Goal: Transaction & Acquisition: Purchase product/service

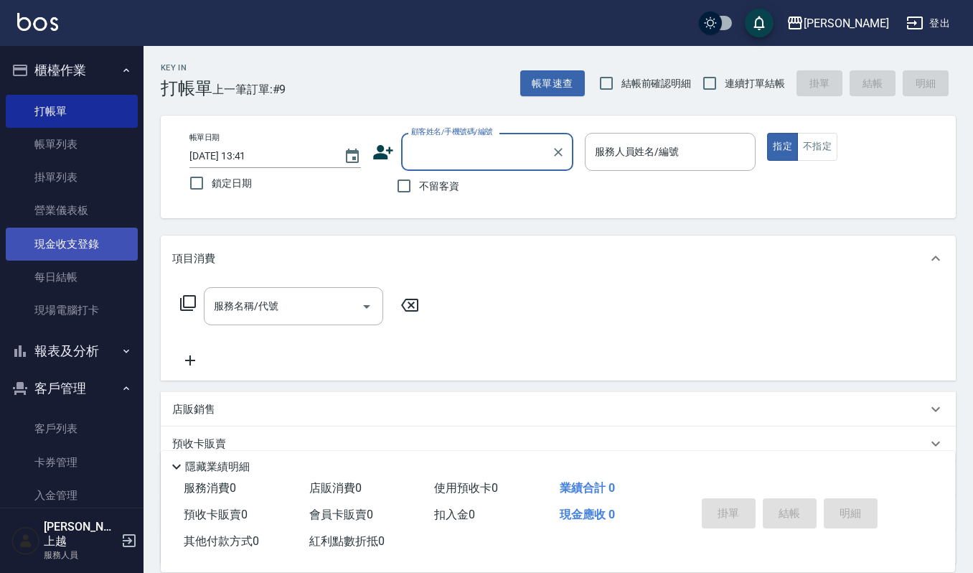
click at [98, 250] on link "現金收支登錄" at bounding box center [72, 244] width 132 height 33
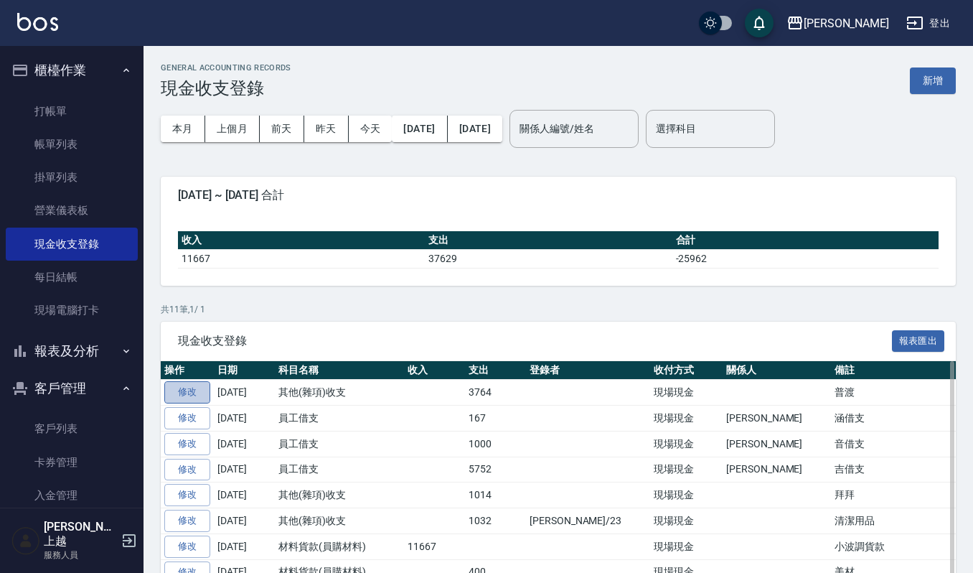
click at [185, 395] on link "修改" at bounding box center [187, 392] width 46 height 22
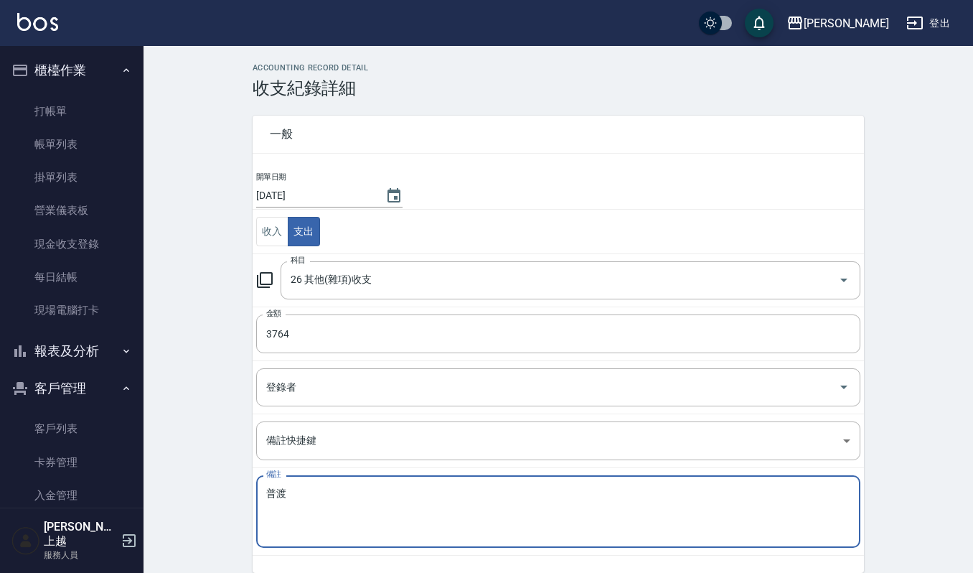
click at [311, 504] on textarea "普渡" at bounding box center [558, 511] width 584 height 49
type textarea "普渡貨品3764 普度金紙350"
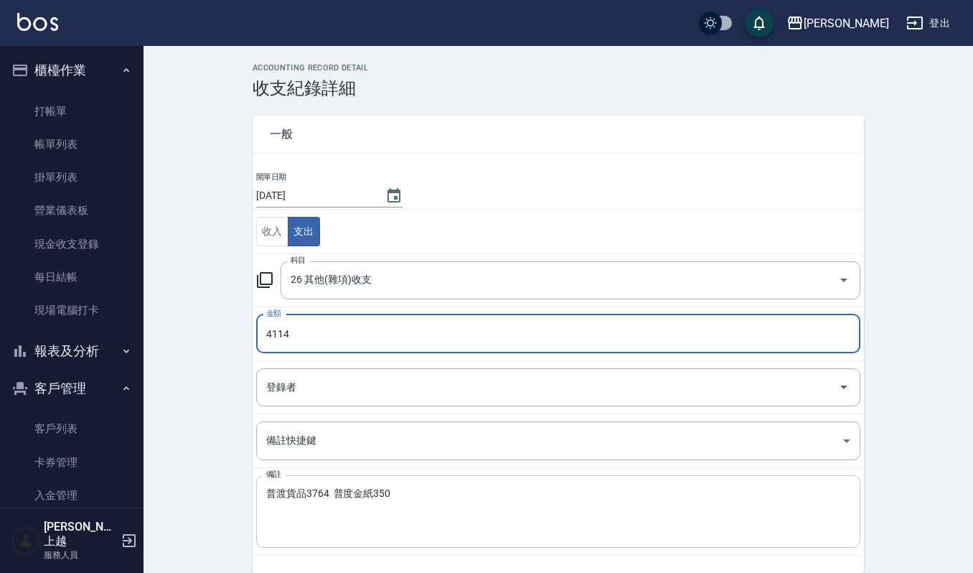
type input "4114"
click at [375, 495] on textarea "普渡貨品3764 普度金紙350" at bounding box center [558, 511] width 584 height 49
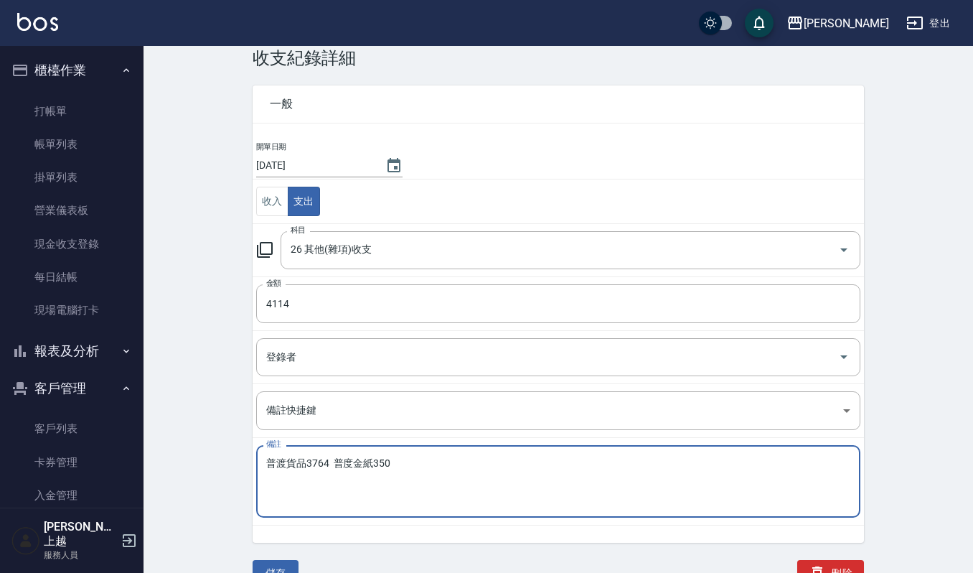
scroll to position [44, 0]
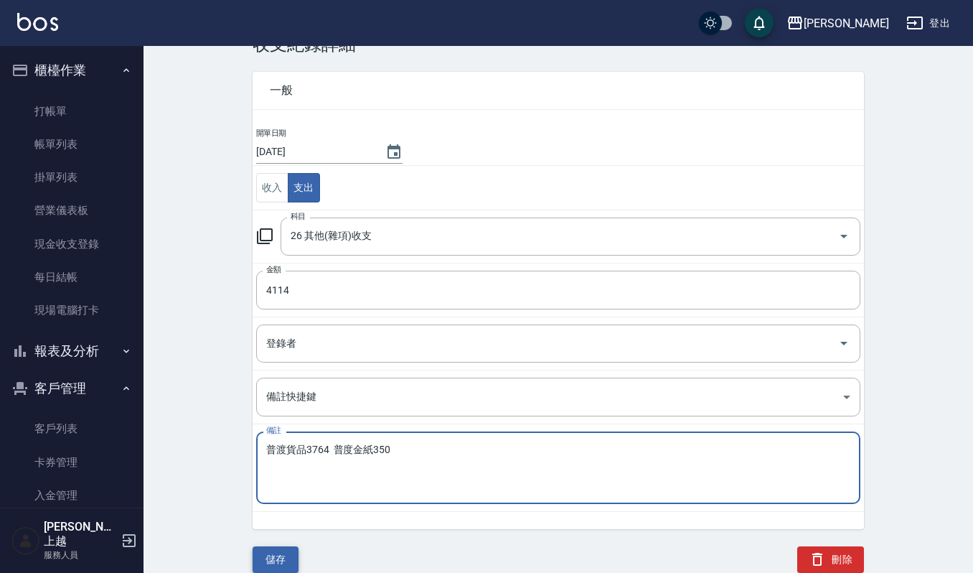
click at [287, 547] on button "儲存" at bounding box center [276, 559] width 46 height 27
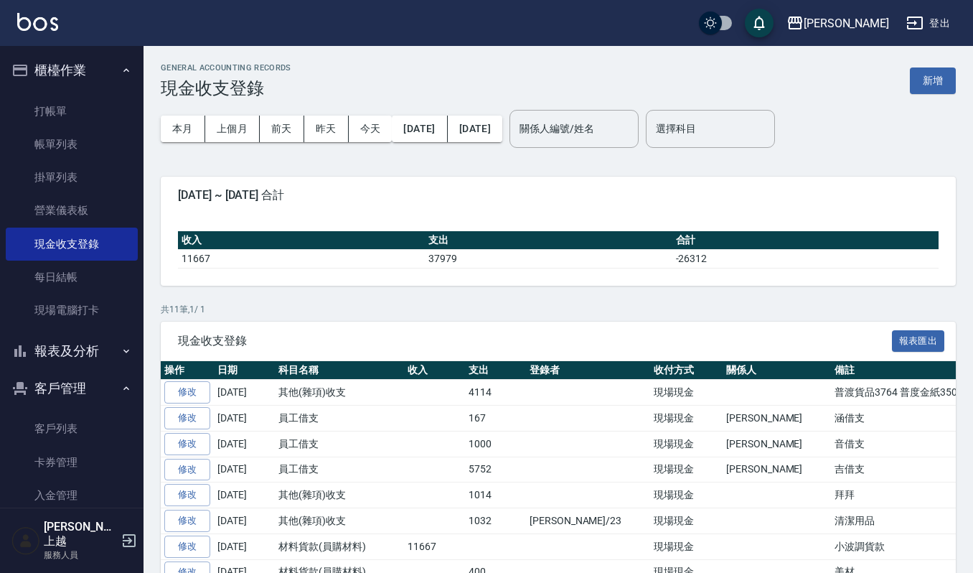
scroll to position [14, 0]
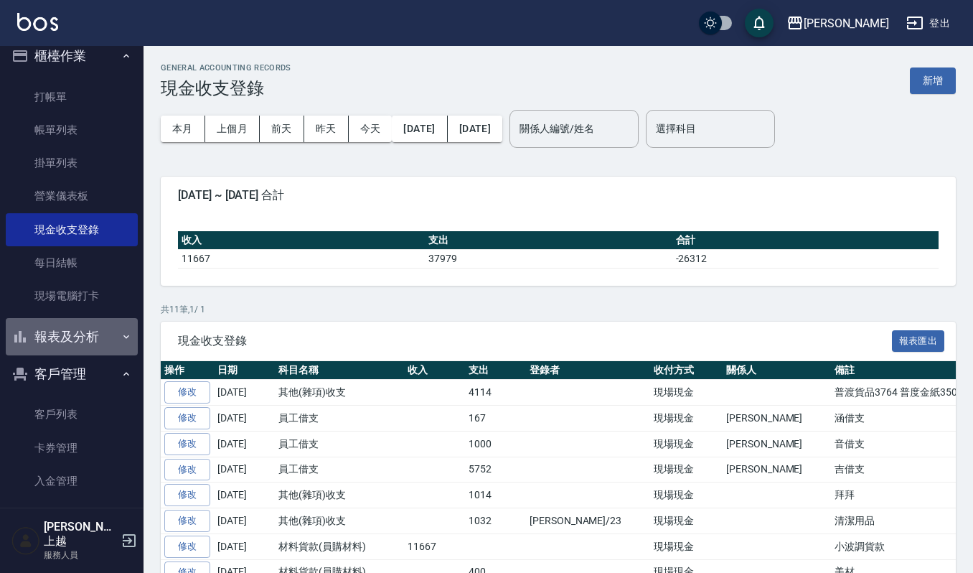
click at [88, 339] on button "報表及分析" at bounding box center [72, 336] width 132 height 37
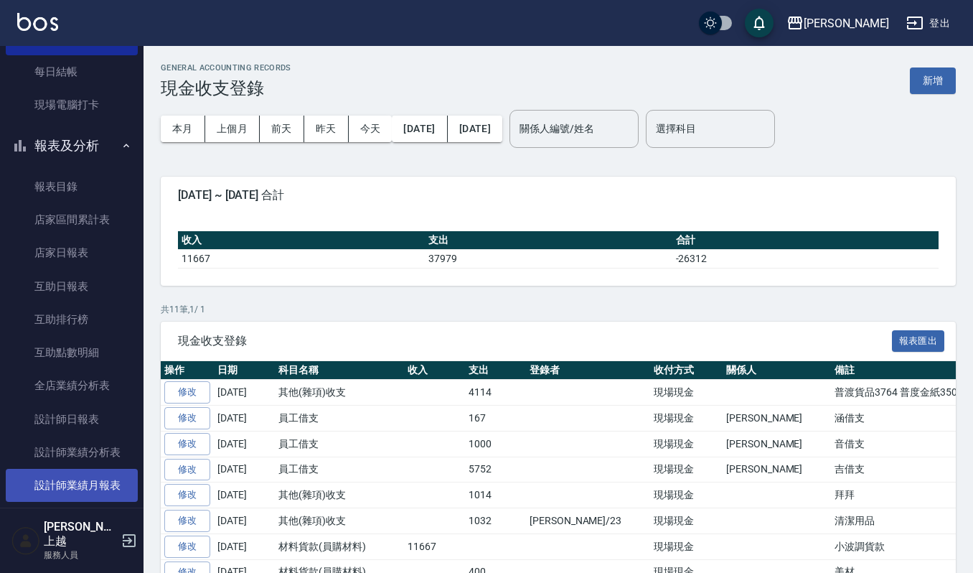
scroll to position [489, 0]
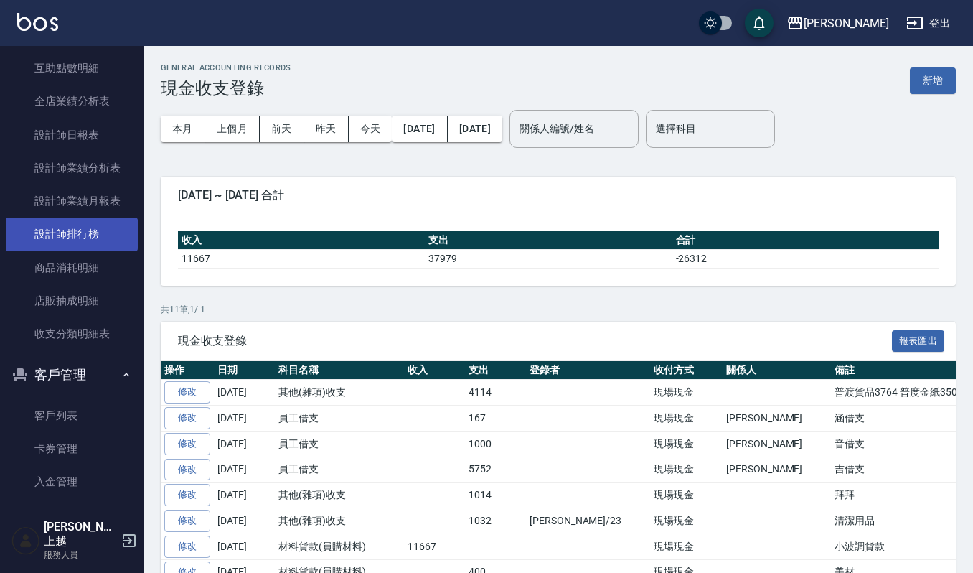
click at [90, 233] on link "設計師排行榜" at bounding box center [72, 233] width 132 height 33
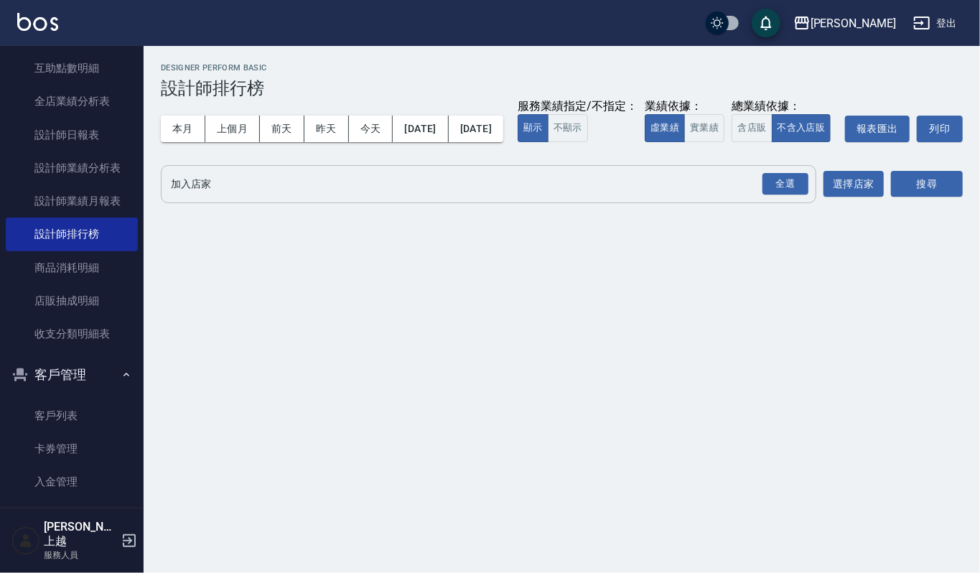
click at [170, 198] on div "全選 加入店家" at bounding box center [488, 184] width 655 height 38
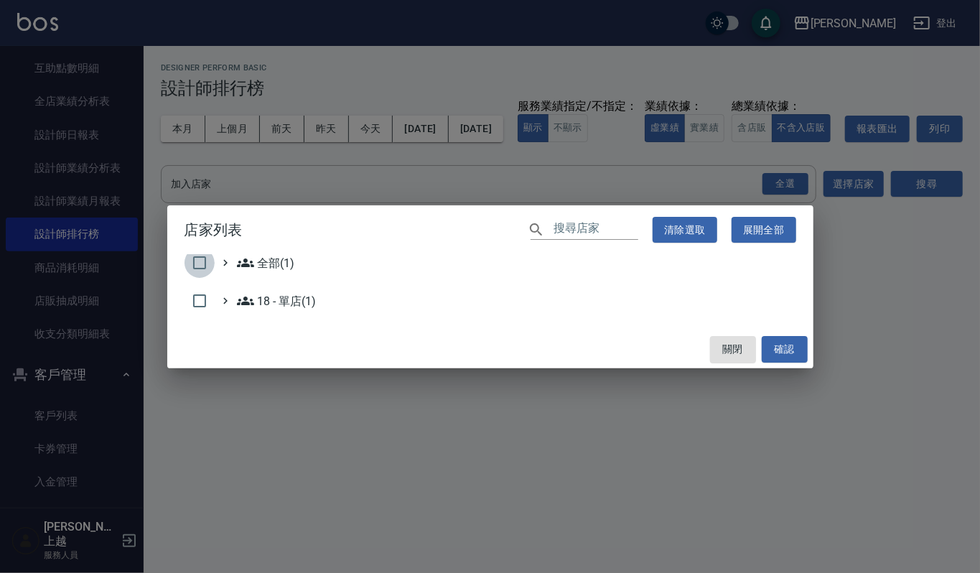
click at [194, 261] on input "checkbox" at bounding box center [199, 263] width 30 height 30
checkbox input "true"
click at [785, 343] on button "確認" at bounding box center [785, 349] width 46 height 27
checkbox input "false"
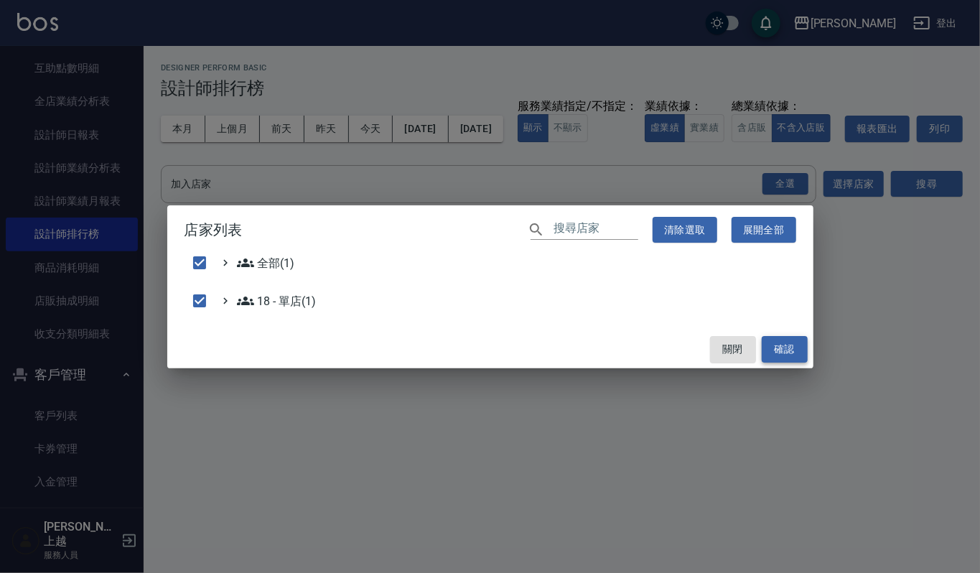
checkbox input "false"
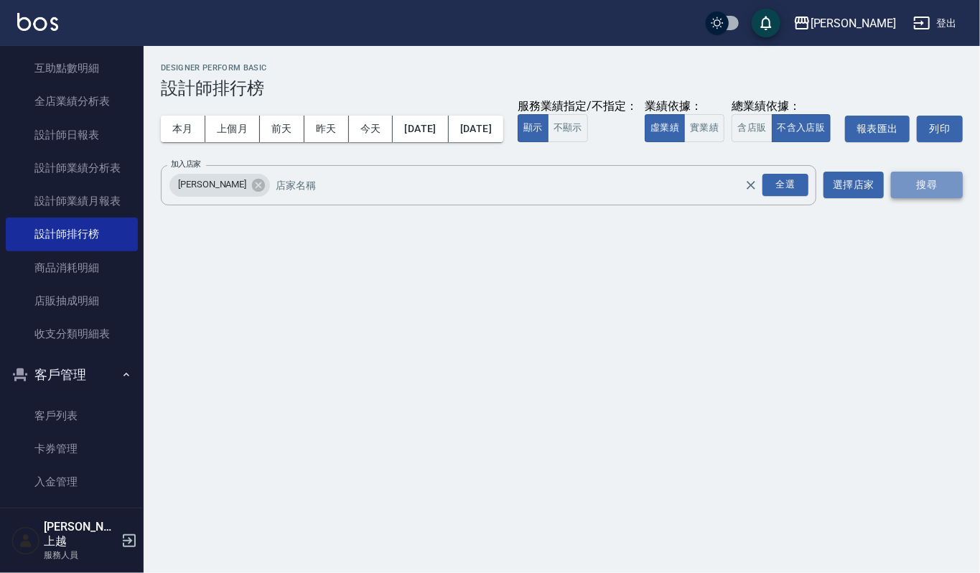
click at [916, 198] on button "搜尋" at bounding box center [927, 185] width 72 height 27
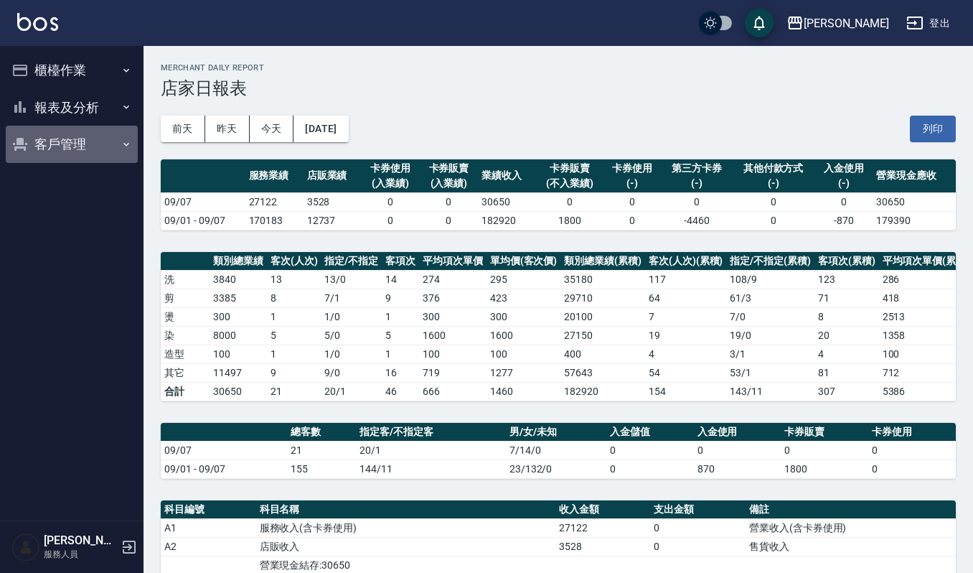
scroll to position [93, 0]
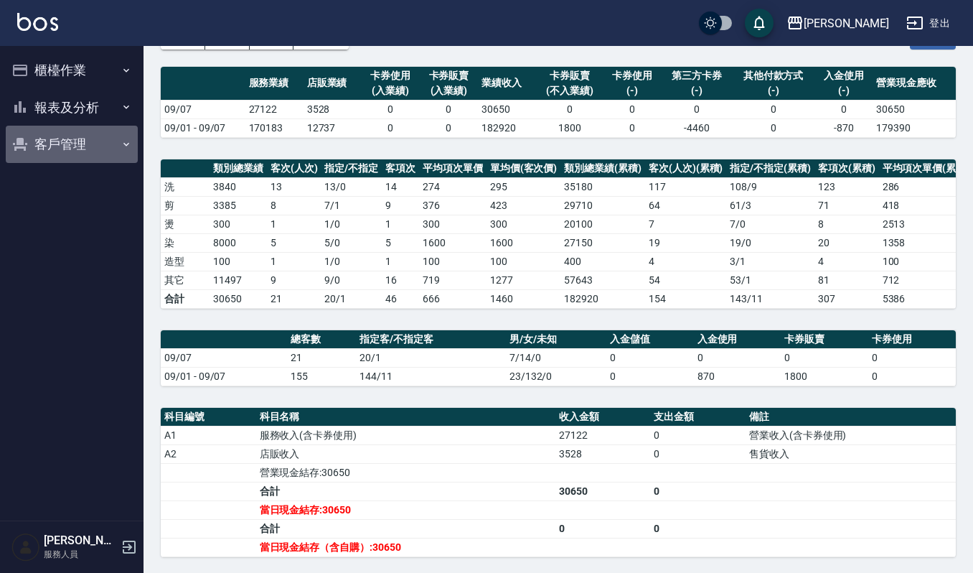
click at [61, 138] on button "客戶管理" at bounding box center [72, 144] width 132 height 37
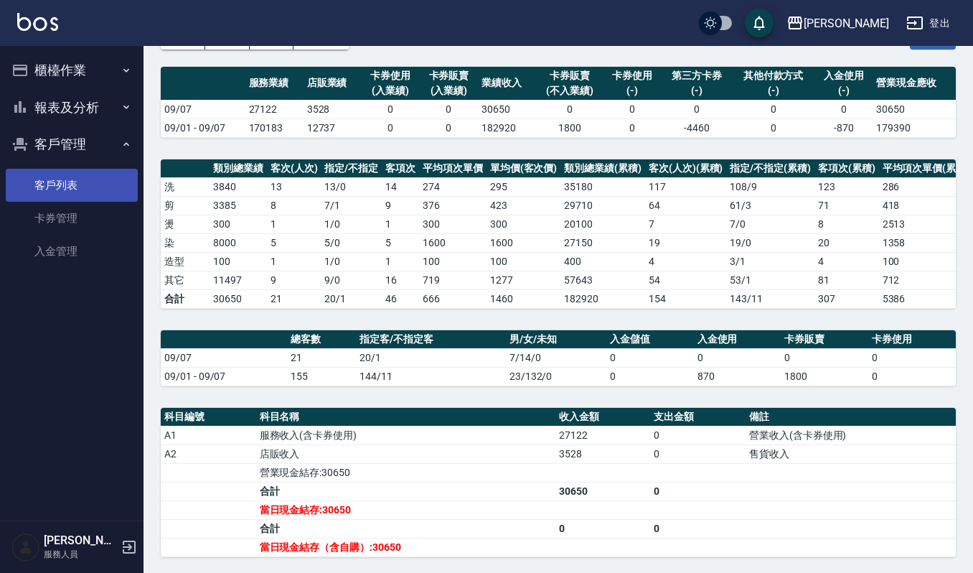
drag, startPoint x: 58, startPoint y: 197, endPoint x: 73, endPoint y: 182, distance: 21.3
click at [58, 197] on link "客戶列表" at bounding box center [72, 185] width 132 height 33
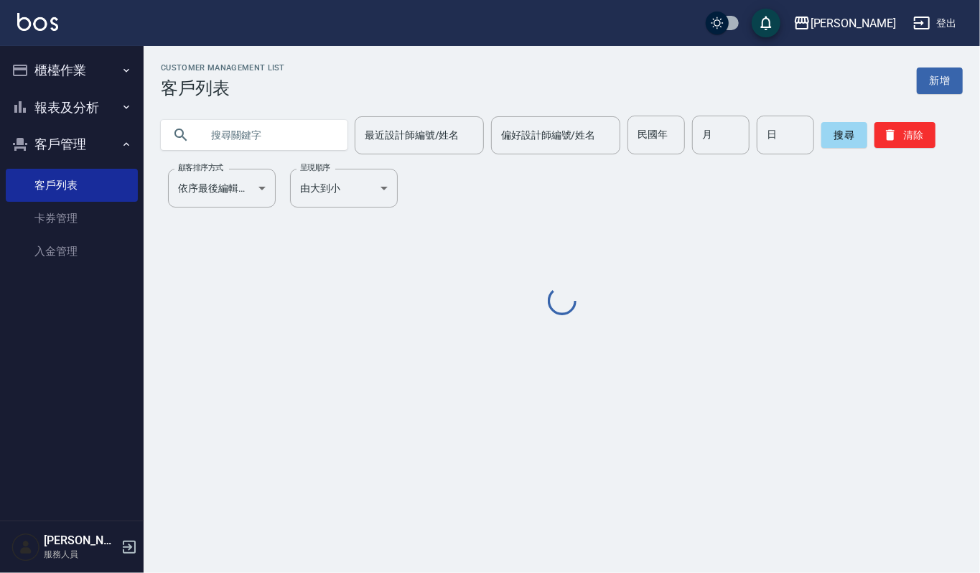
click at [301, 125] on input "text" at bounding box center [268, 135] width 135 height 39
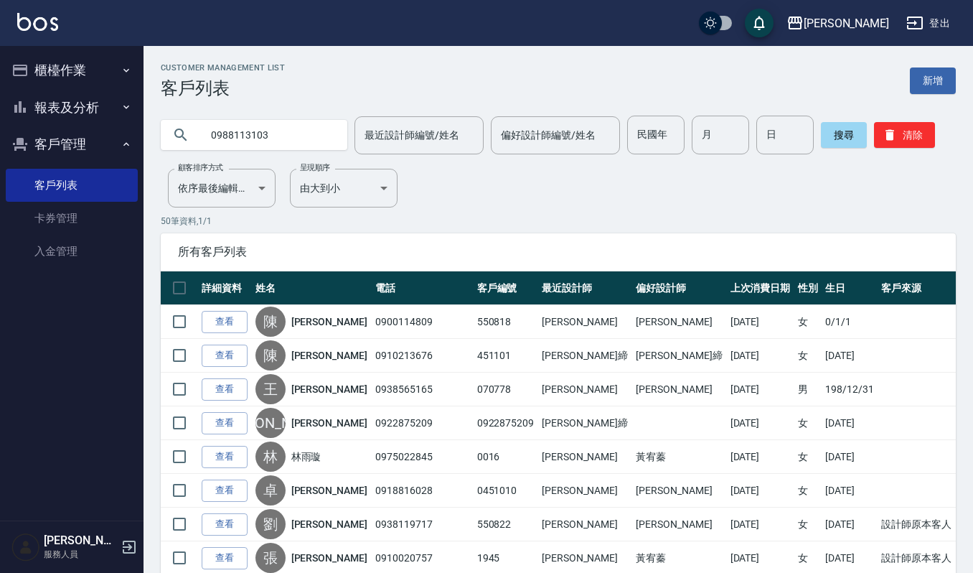
type input "0988113103"
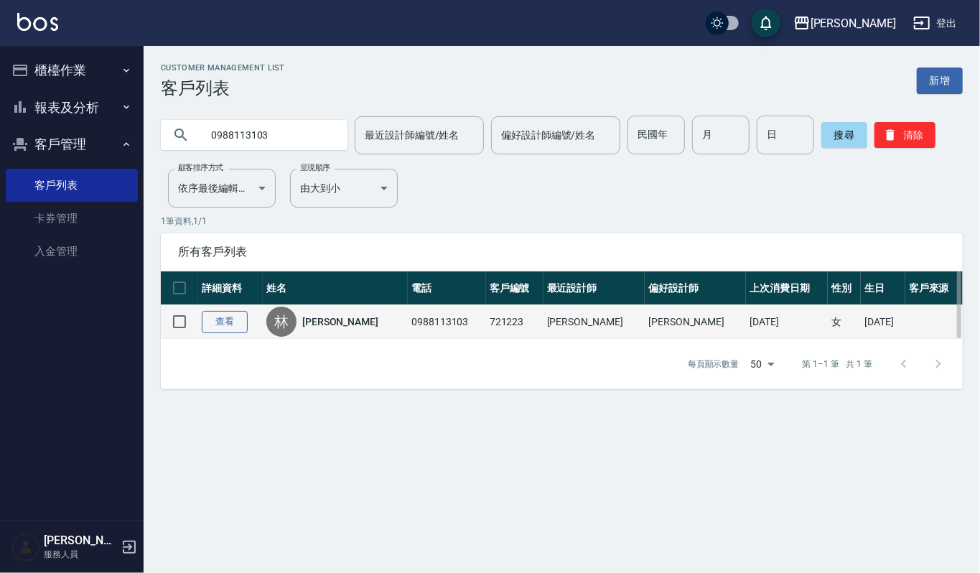
click at [222, 326] on link "查看" at bounding box center [225, 322] width 46 height 22
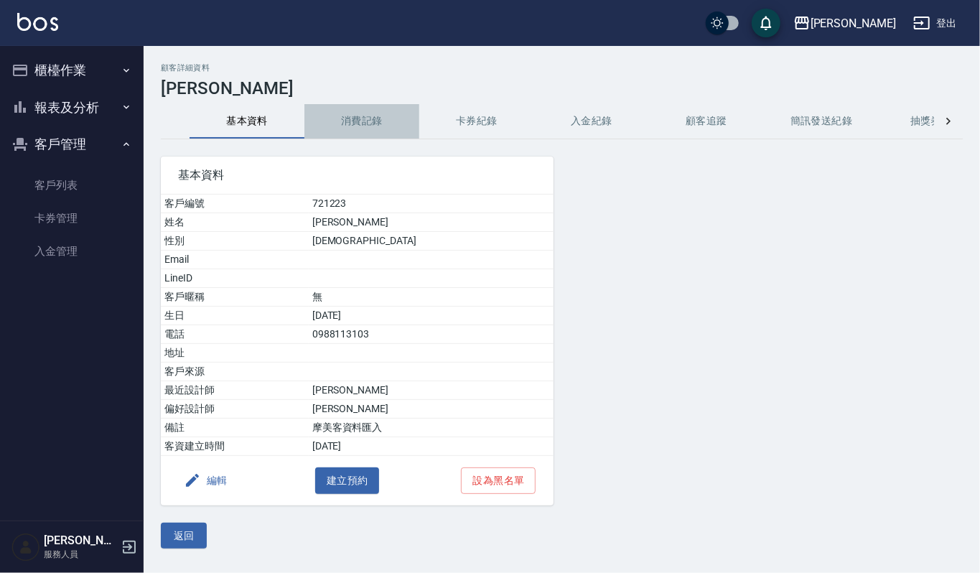
click at [388, 121] on button "消費記錄" at bounding box center [361, 121] width 115 height 34
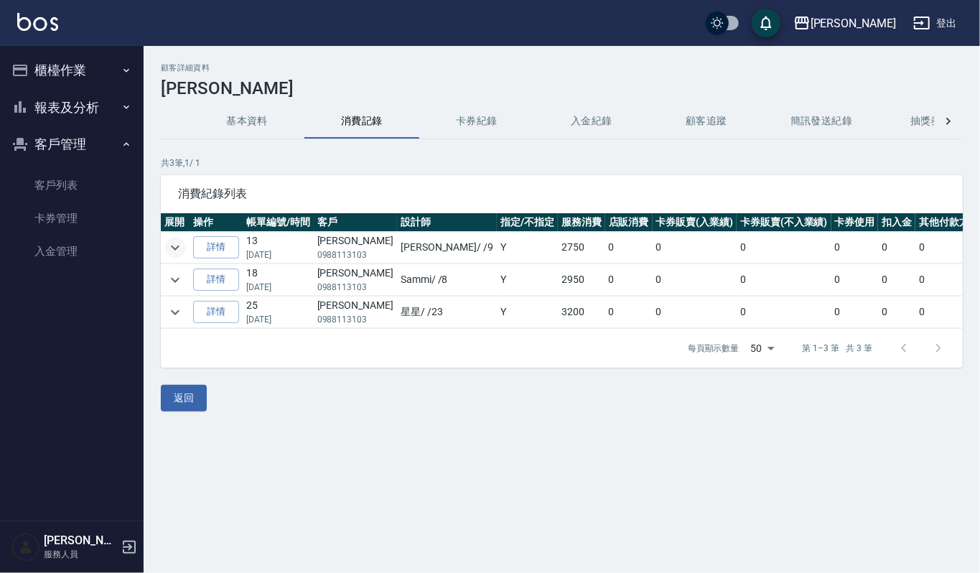
click at [174, 247] on icon "expand row" at bounding box center [175, 247] width 17 height 17
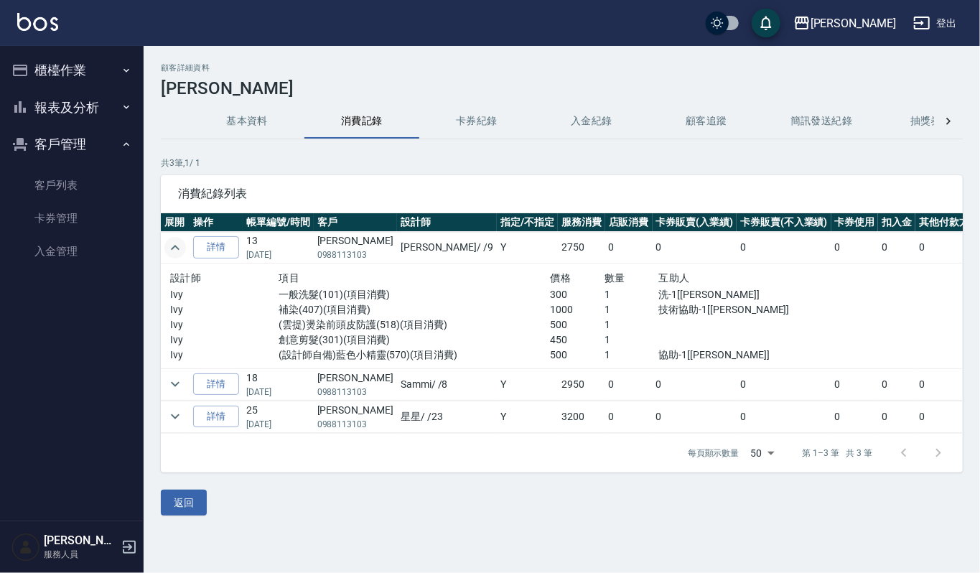
click at [42, 21] on img at bounding box center [37, 22] width 41 height 18
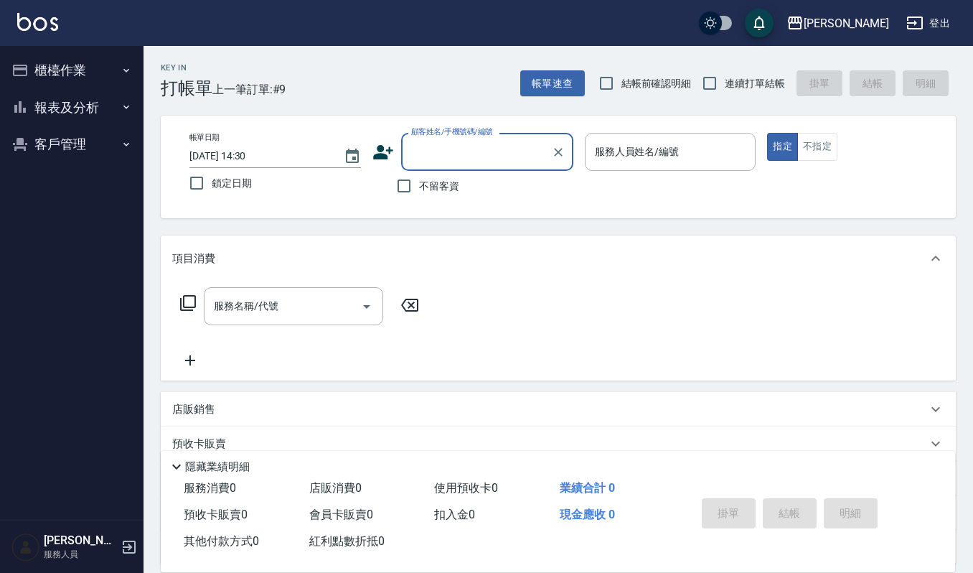
click at [49, 141] on button "客戶管理" at bounding box center [72, 144] width 132 height 37
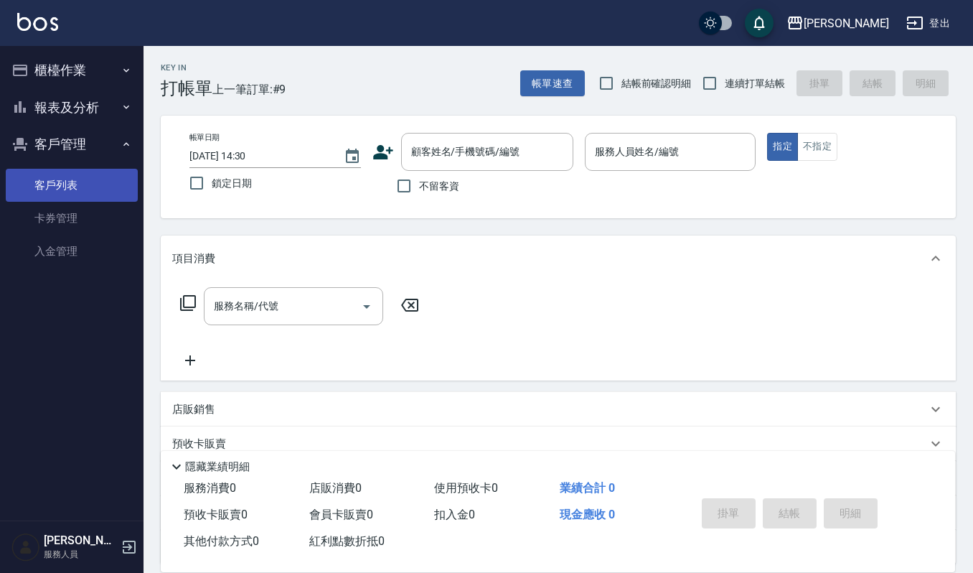
click at [85, 175] on link "客戶列表" at bounding box center [72, 185] width 132 height 33
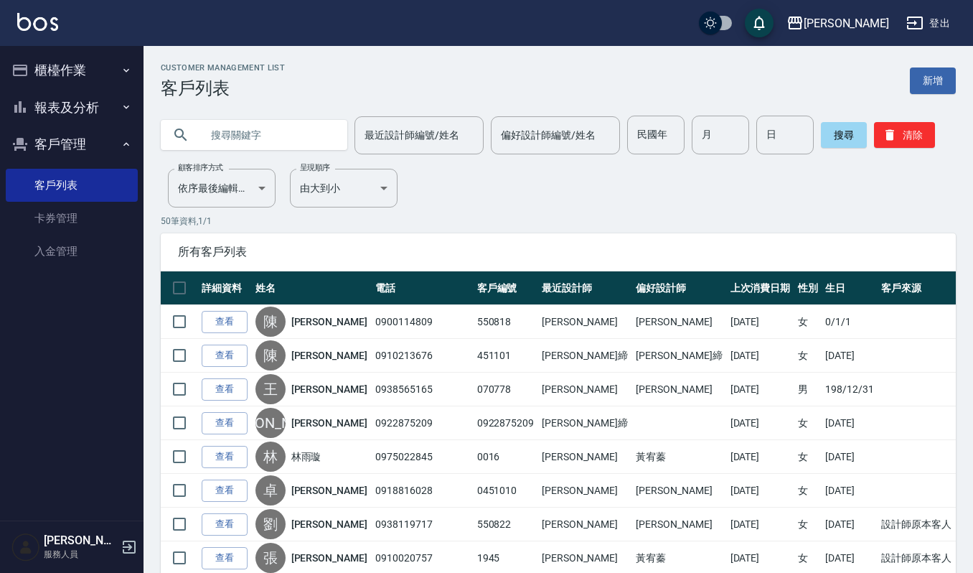
click at [92, 79] on button "櫃檯作業" at bounding box center [72, 70] width 132 height 37
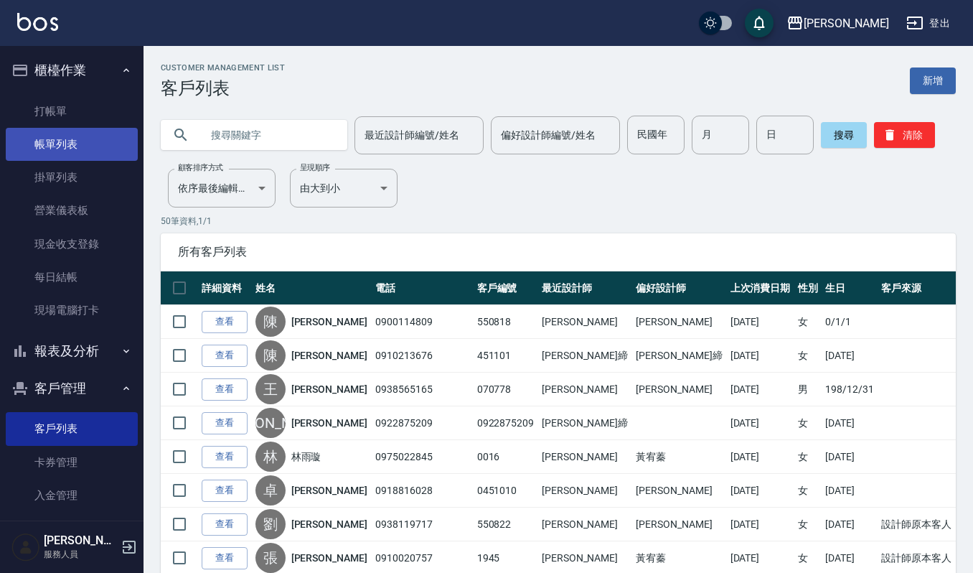
click at [90, 154] on link "帳單列表" at bounding box center [72, 144] width 132 height 33
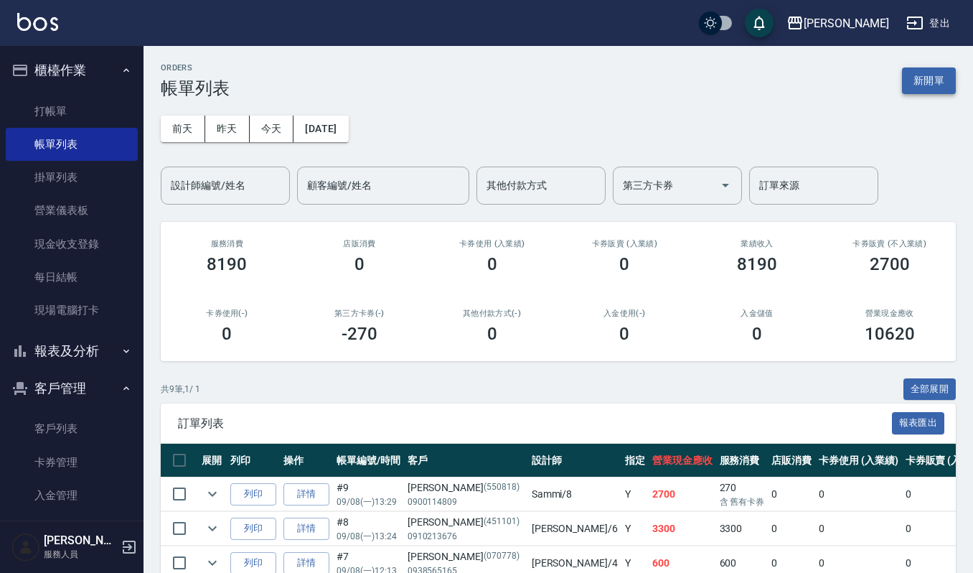
click at [914, 87] on button "新開單" at bounding box center [929, 80] width 54 height 27
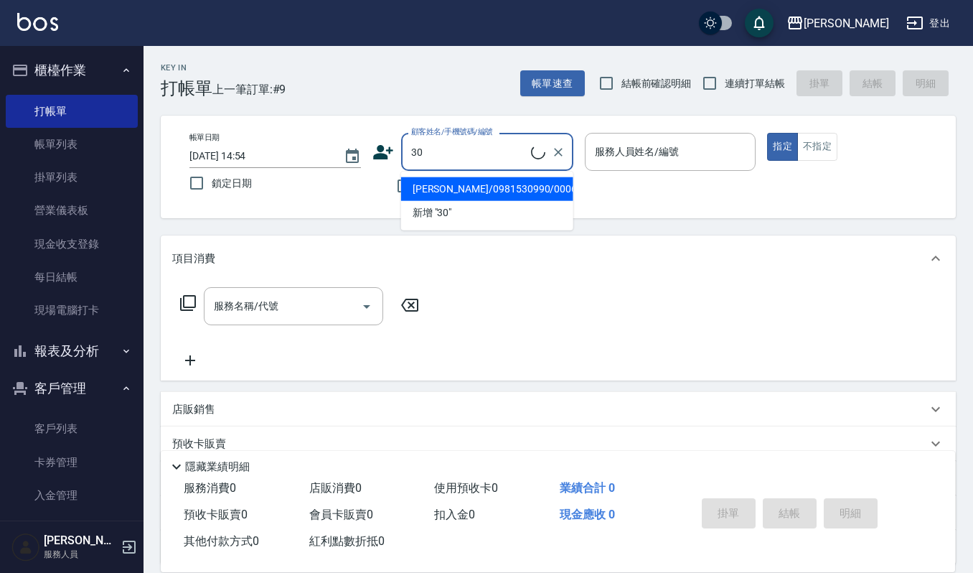
type input "3"
type input "y"
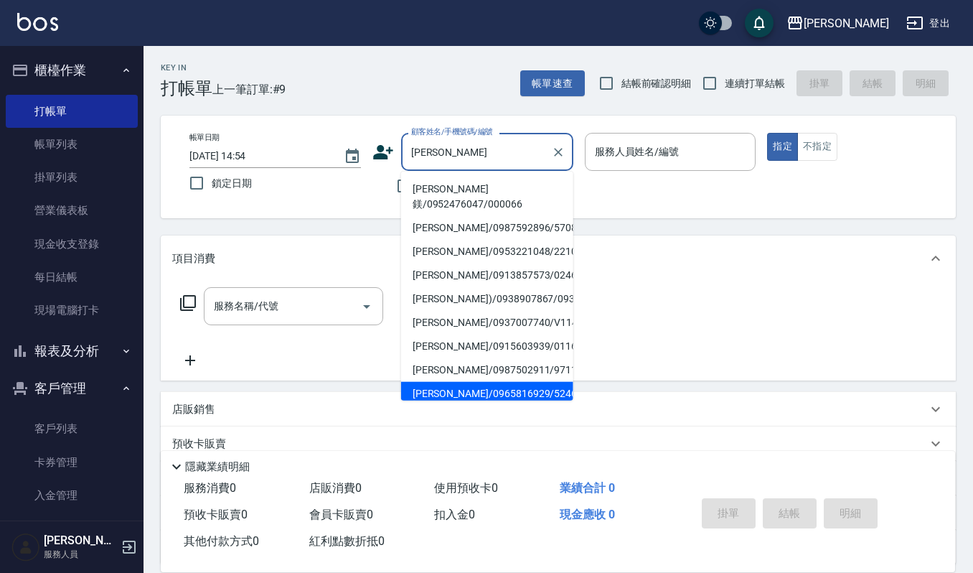
click at [463, 393] on li "[PERSON_NAME]/0965816929/5246" at bounding box center [487, 394] width 172 height 24
type input "[PERSON_NAME]/0965816929/5246"
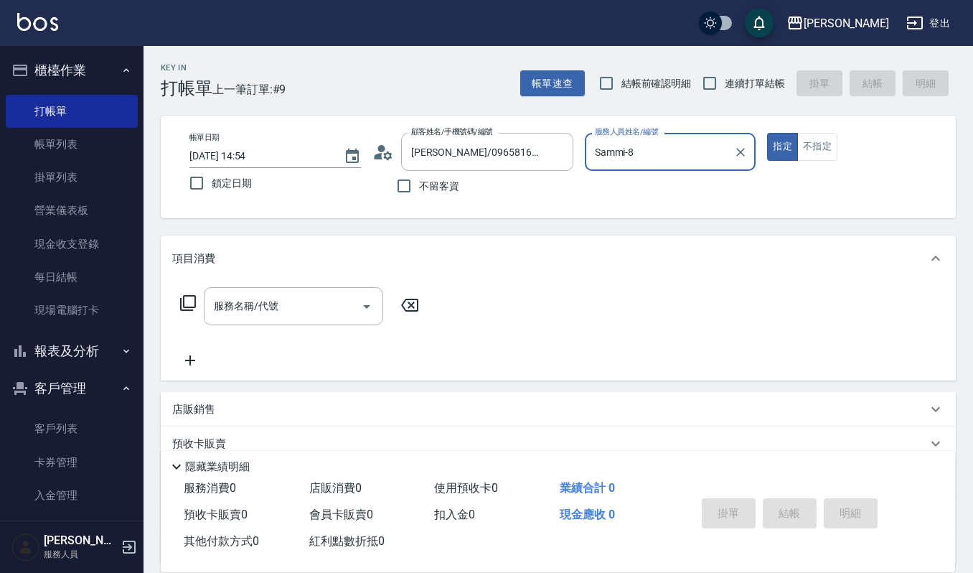
type input "Sammi-8"
click at [274, 313] on input "服務名稱/代號" at bounding box center [282, 306] width 145 height 25
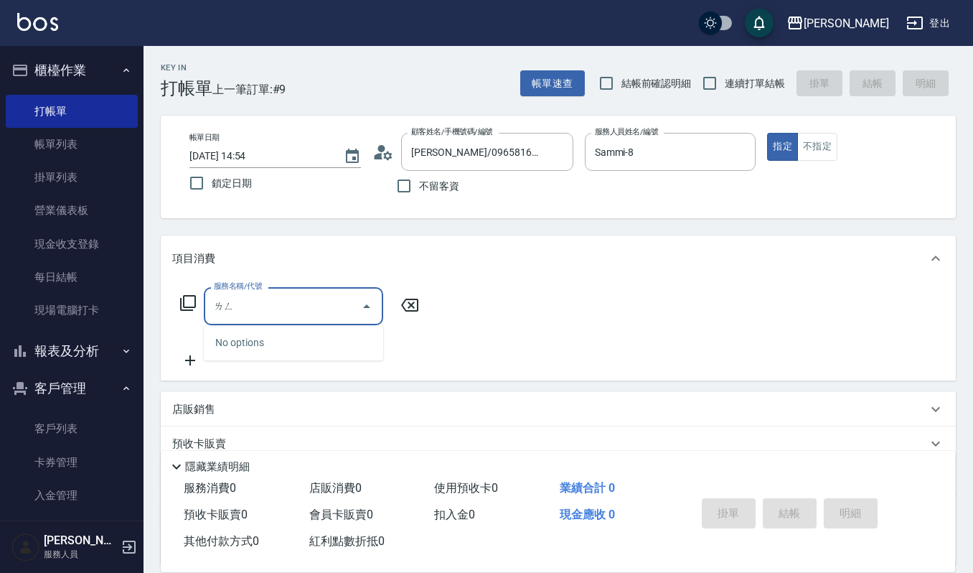
type input "ㄌ"
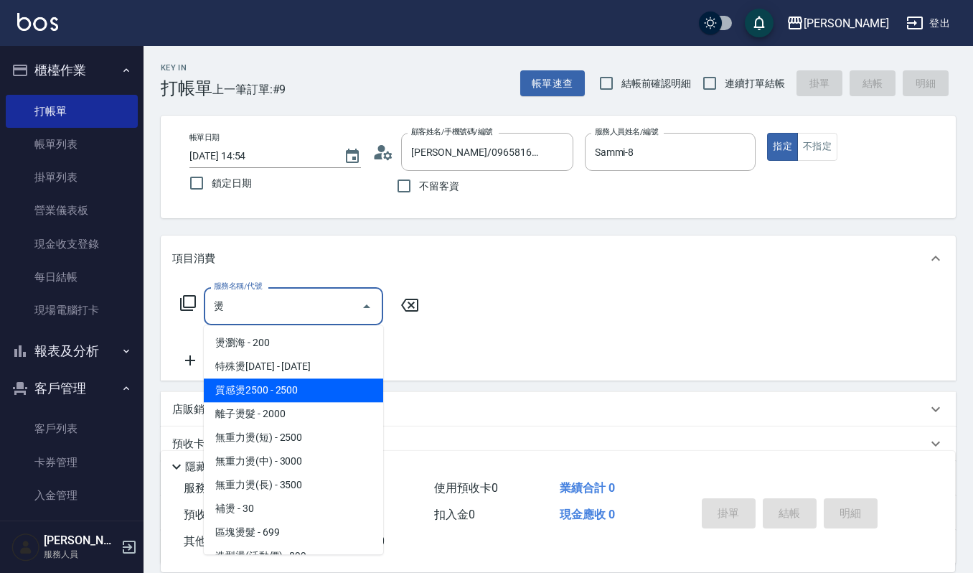
click at [271, 385] on span "質感燙2500 - 2500" at bounding box center [293, 390] width 179 height 24
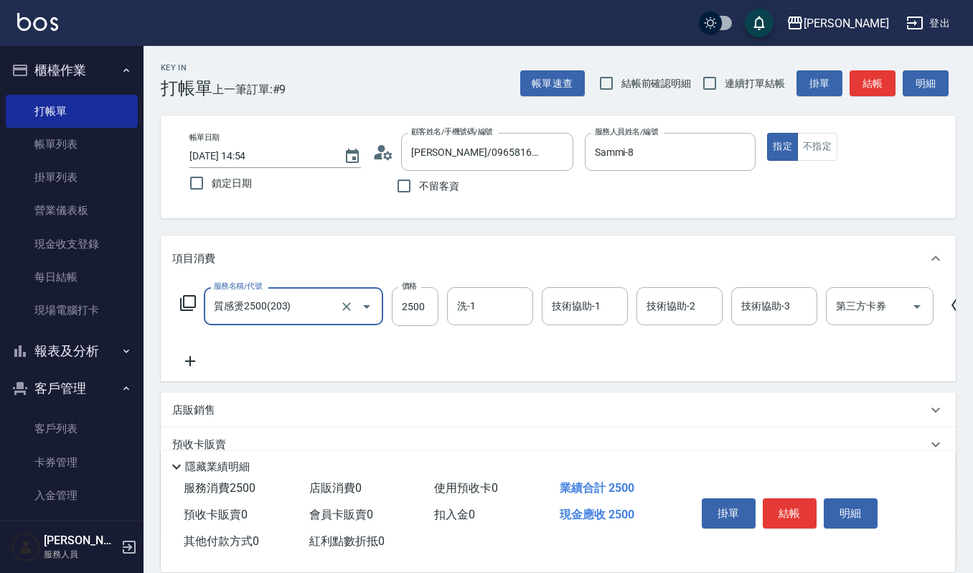
type input "質感燙2500(203)"
click at [439, 317] on div "服務名稱/代號 質感燙2500(203) 服務名稱/代號 價格 2500 價格 洗-1 洗-1 技術協助-1 技術協助-1 技術協助-2 技術協助-2 技術協…" at bounding box center [575, 306] width 806 height 39
click at [411, 307] on input "2500" at bounding box center [415, 306] width 47 height 39
type input "2200"
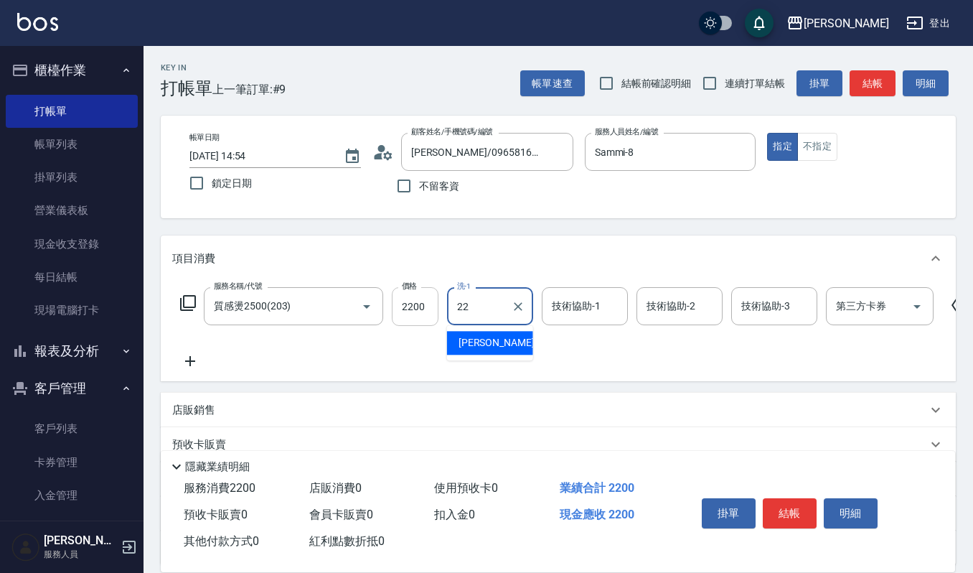
type input "[PERSON_NAME]-22"
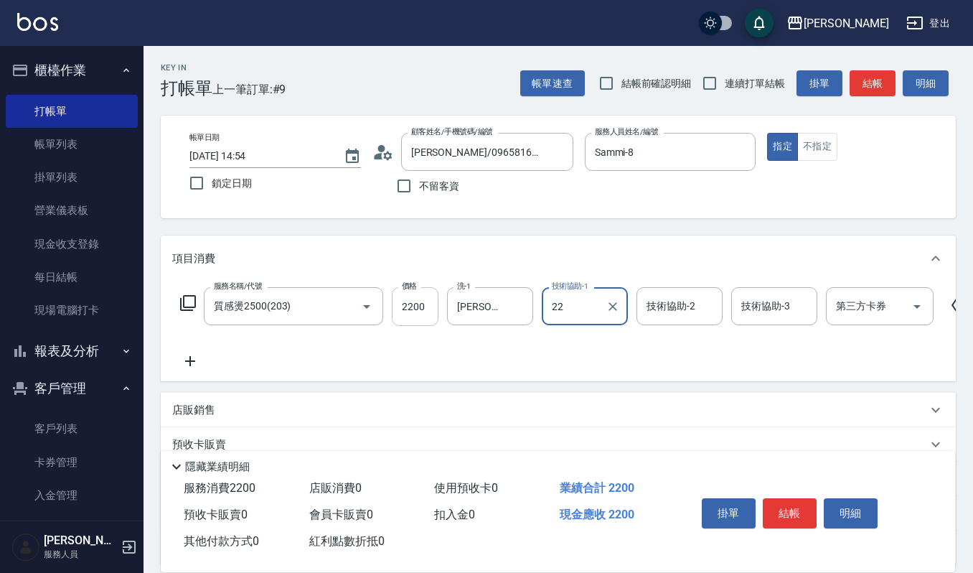
type input "[PERSON_NAME]-22"
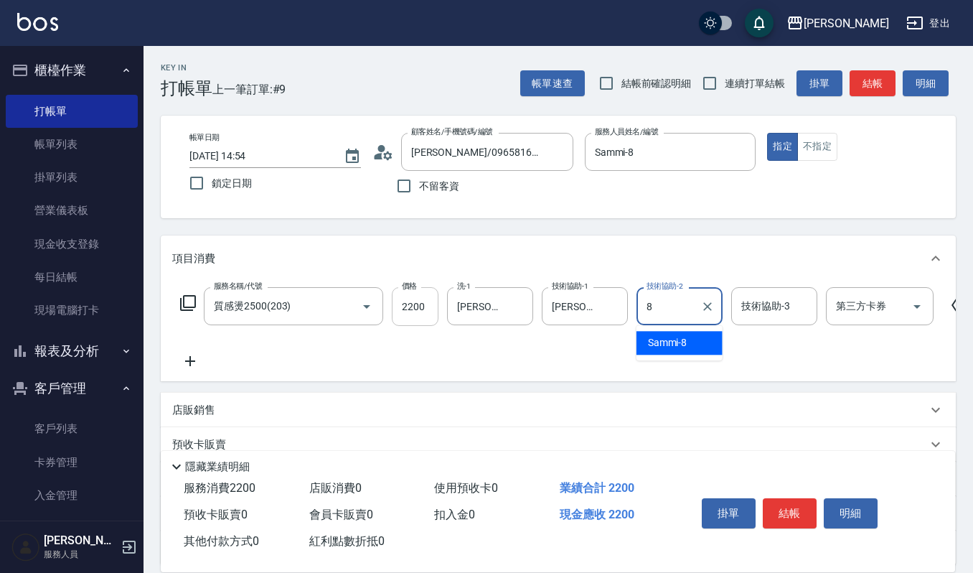
type input "Sammi-8"
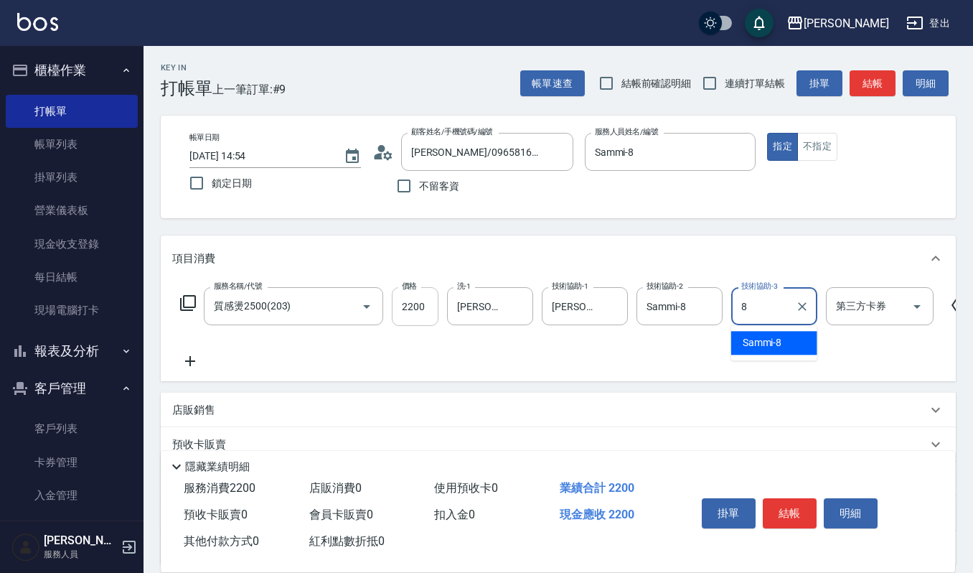
type input "Sammi-8"
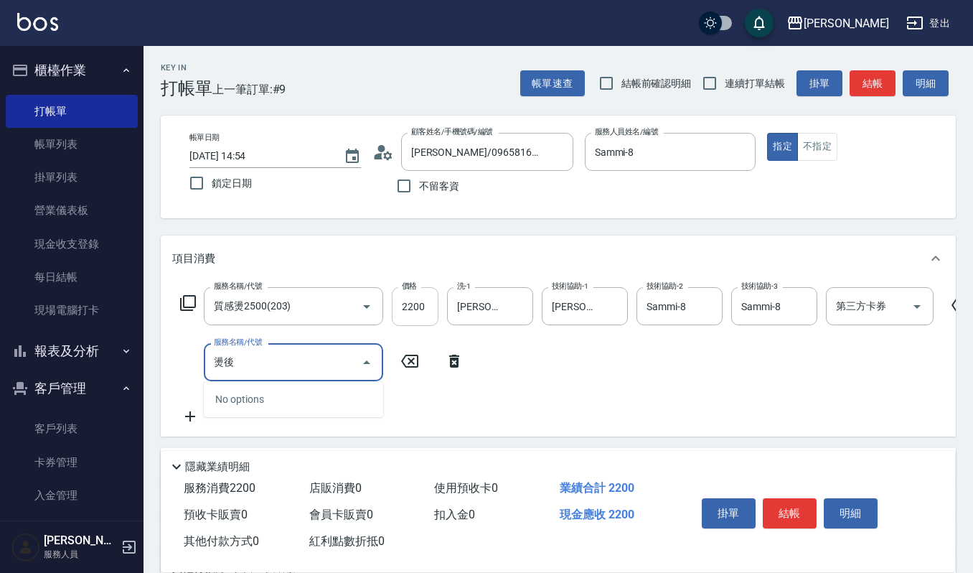
type input "燙"
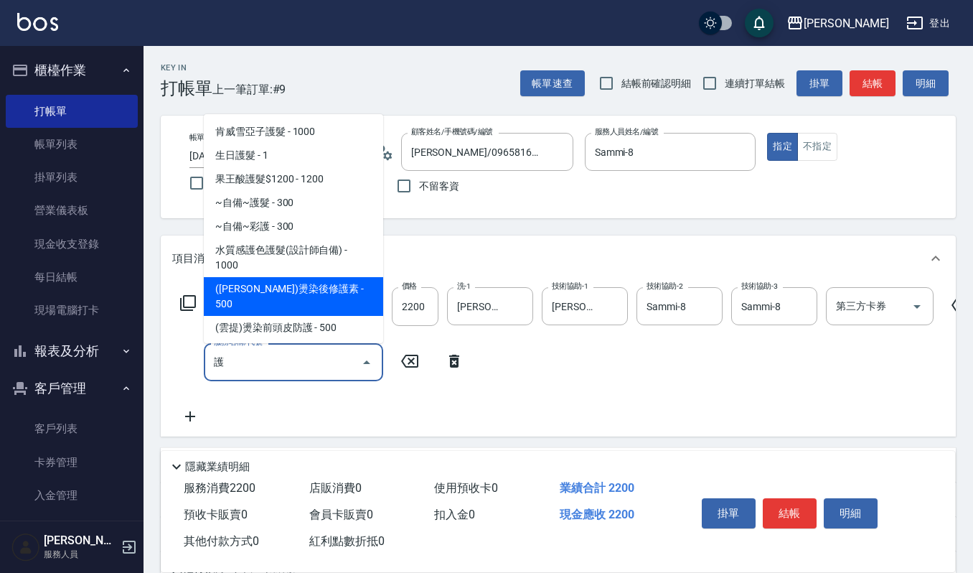
click at [297, 285] on span "([PERSON_NAME])燙染後修護素 - 500" at bounding box center [293, 296] width 179 height 39
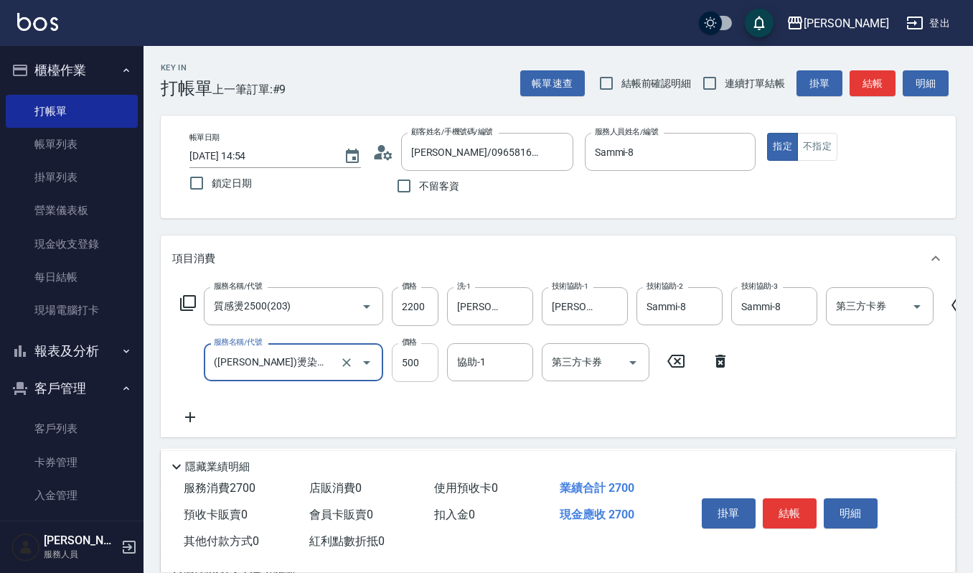
type input "([PERSON_NAME])燙染後修護素(516)"
click at [415, 360] on input "500" at bounding box center [415, 362] width 47 height 39
type input "400"
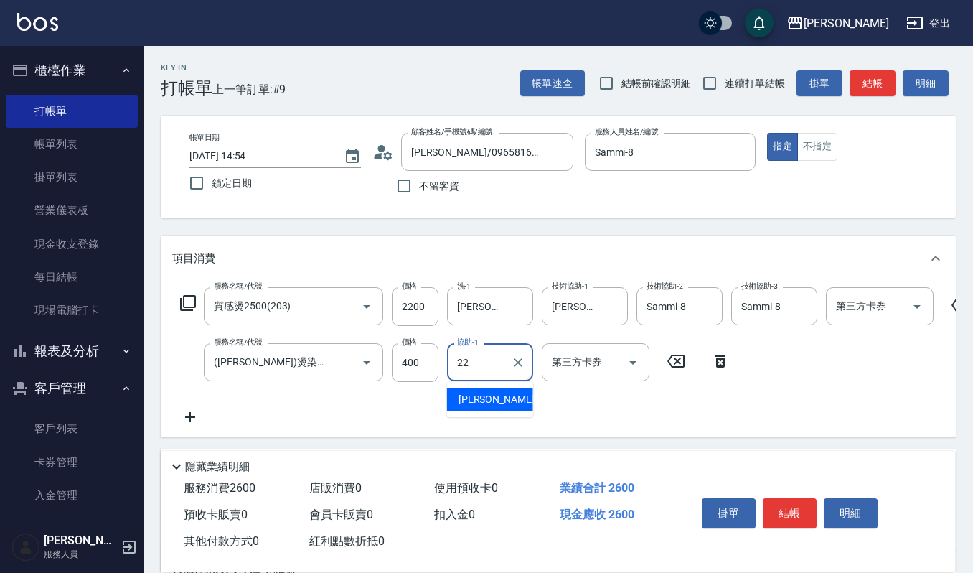
type input "[PERSON_NAME]-22"
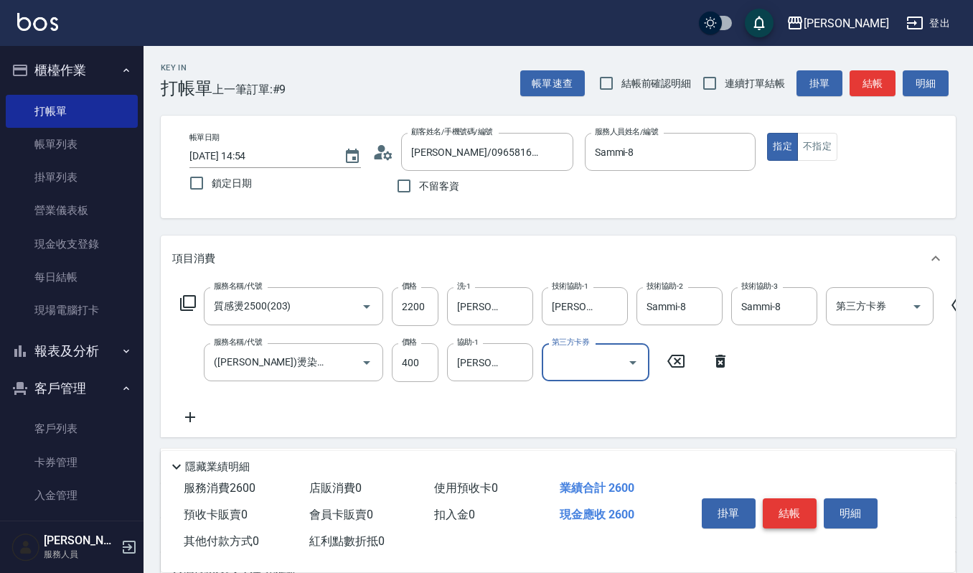
click at [788, 501] on button "結帳" at bounding box center [790, 513] width 54 height 30
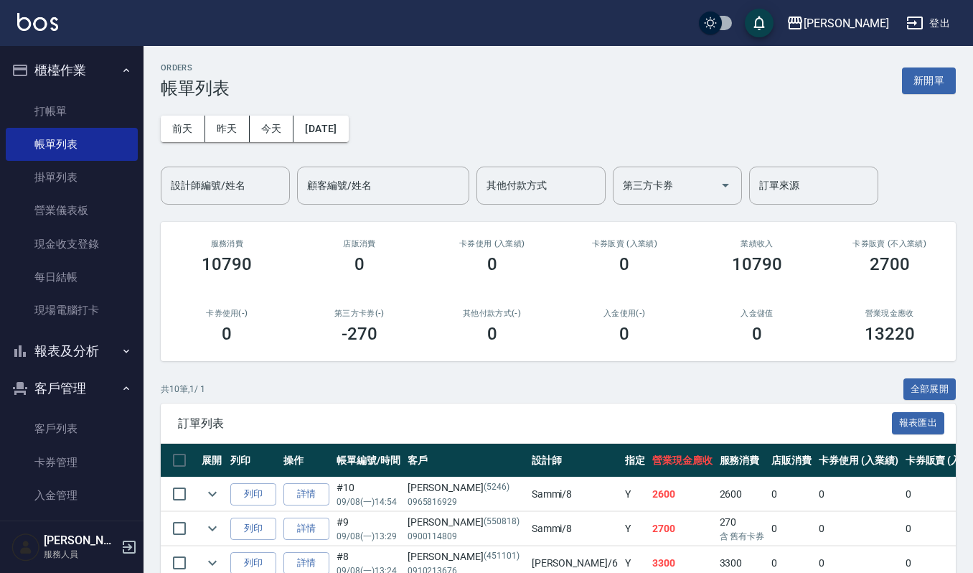
scroll to position [95, 0]
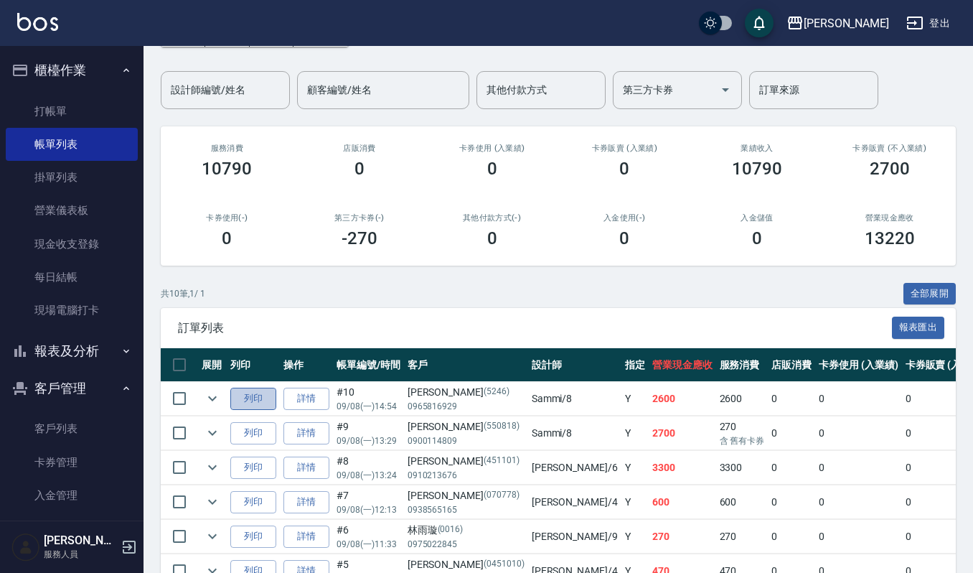
click at [271, 403] on button "列印" at bounding box center [253, 399] width 46 height 22
click at [50, 96] on link "打帳單" at bounding box center [72, 111] width 132 height 33
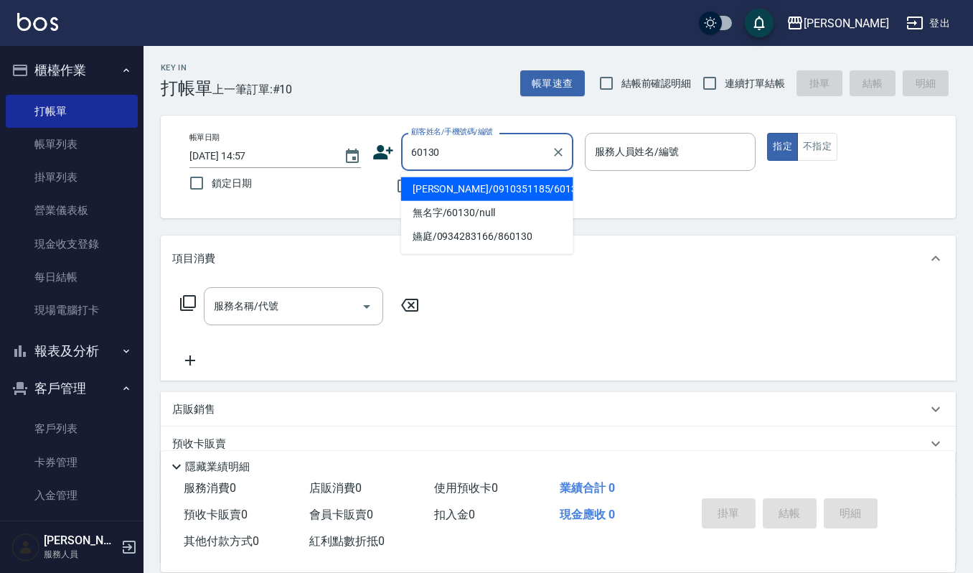
click at [506, 184] on li "[PERSON_NAME]/0910351185/60130" at bounding box center [487, 189] width 172 height 24
type input "[PERSON_NAME]/0910351185/60130"
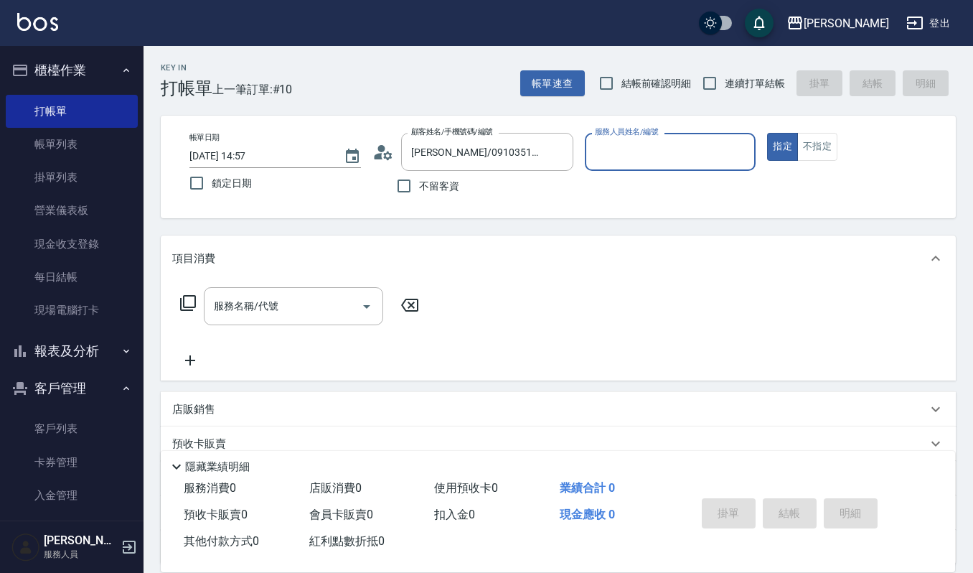
type input "[PERSON_NAME]-4"
click at [324, 291] on div "服務名稱/代號" at bounding box center [293, 306] width 179 height 38
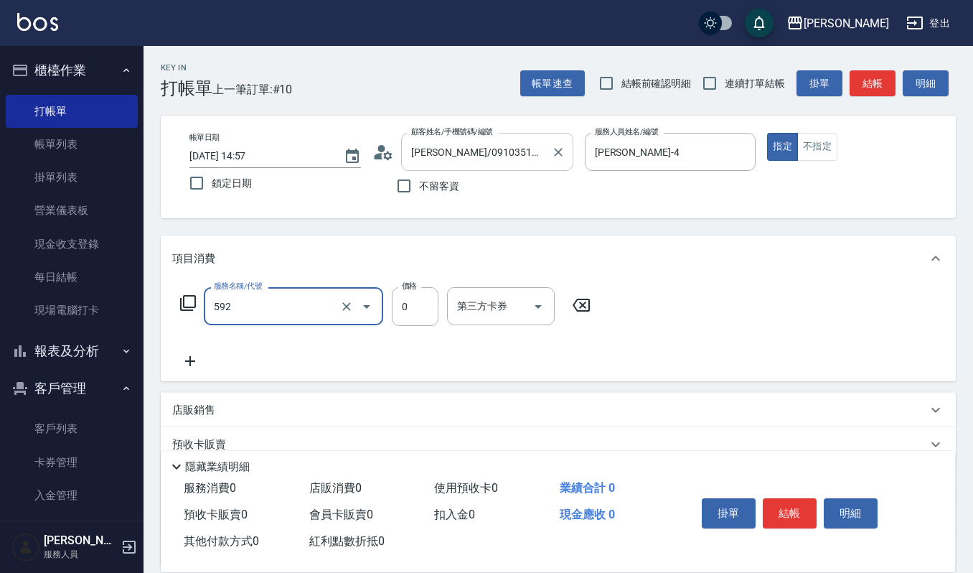
type input "使用5段結構卡卷0(592)"
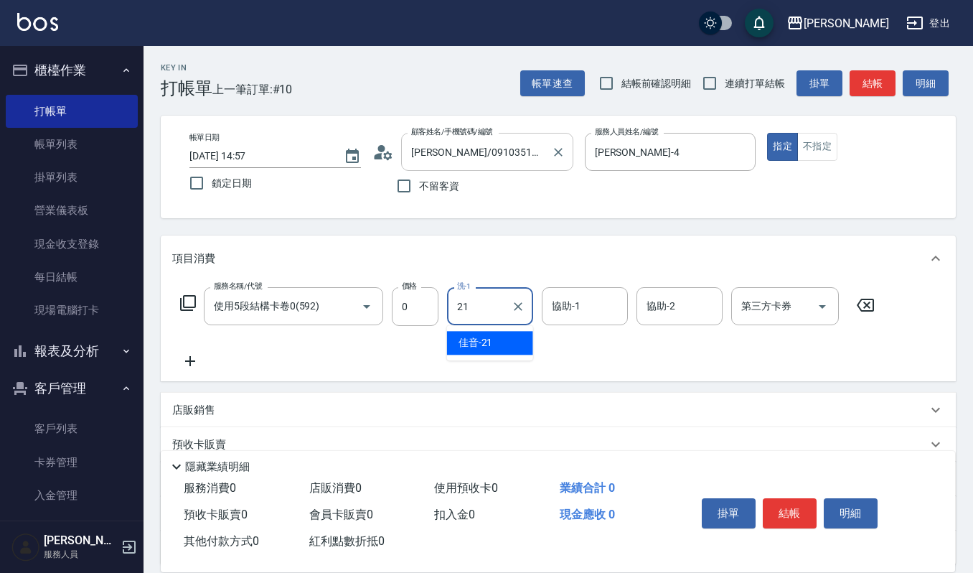
type input "佳音-21"
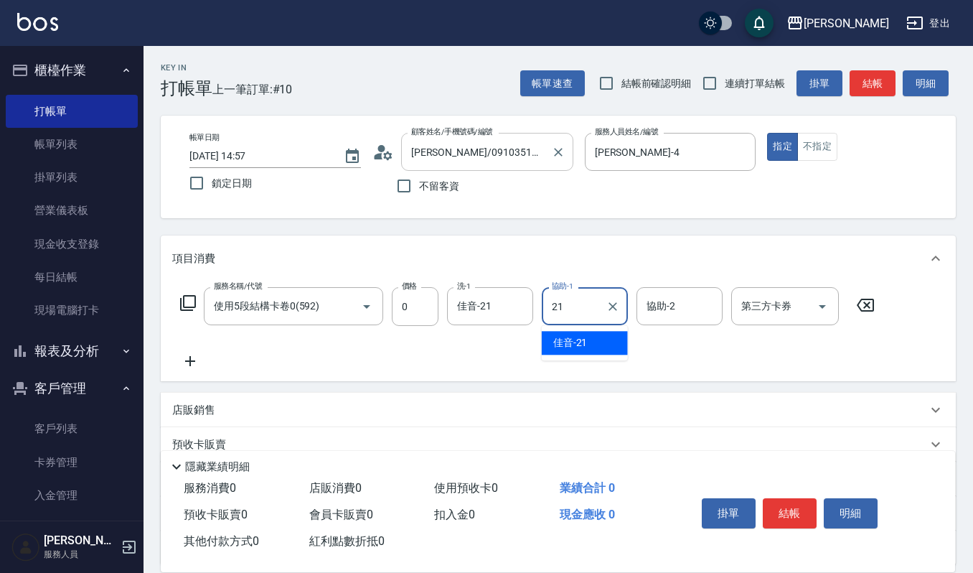
type input "佳音-21"
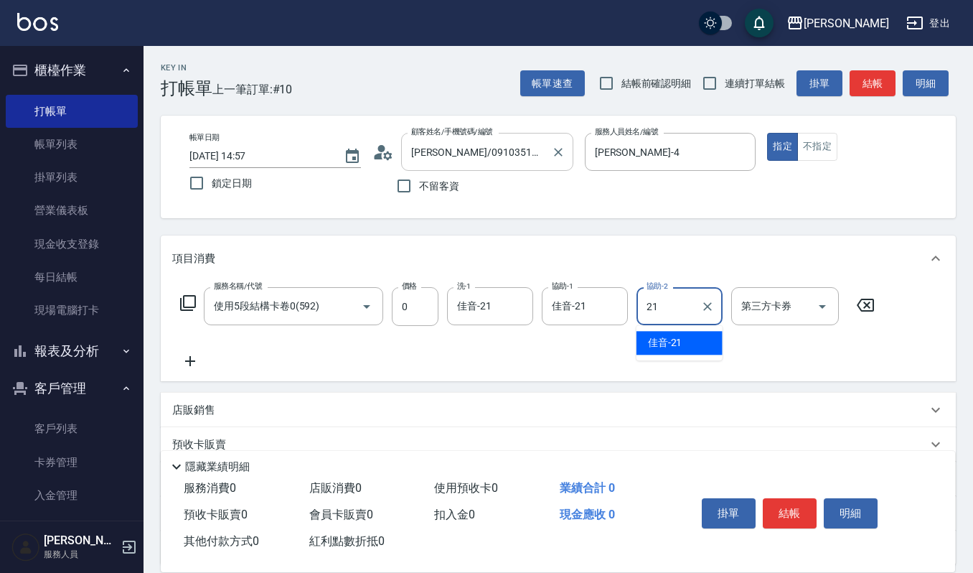
type input "佳音-21"
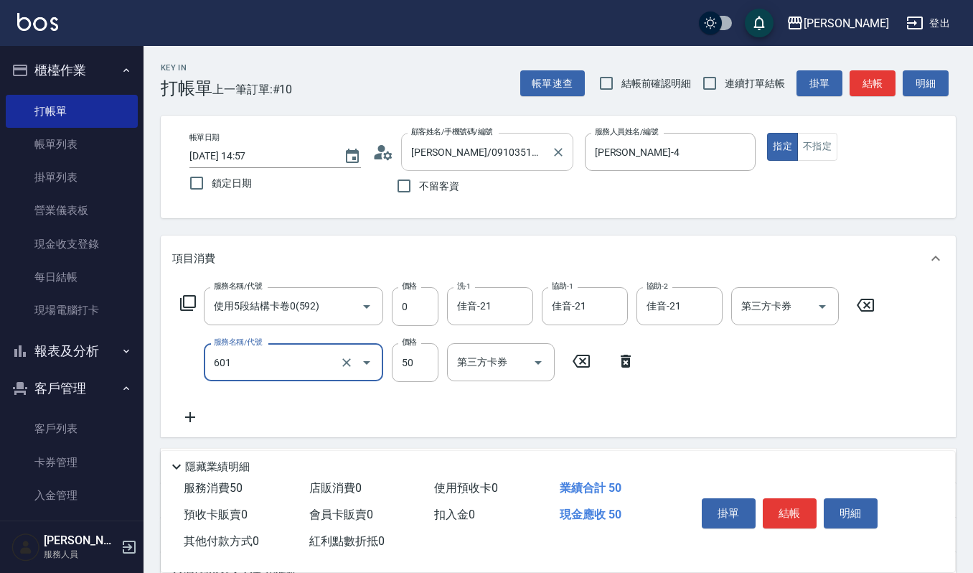
type input "上捲子(601)"
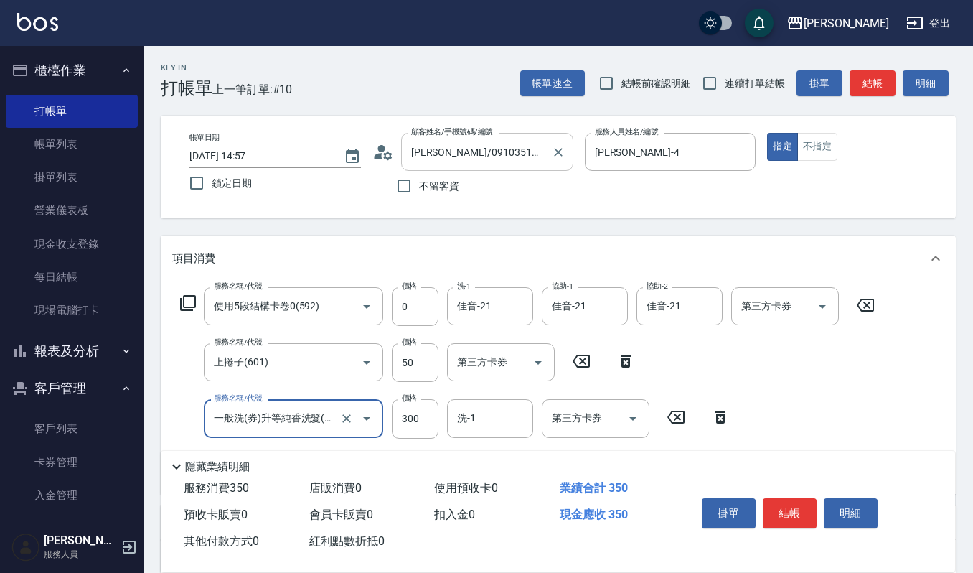
type input "一般洗(券)升等純香洗髮(104)"
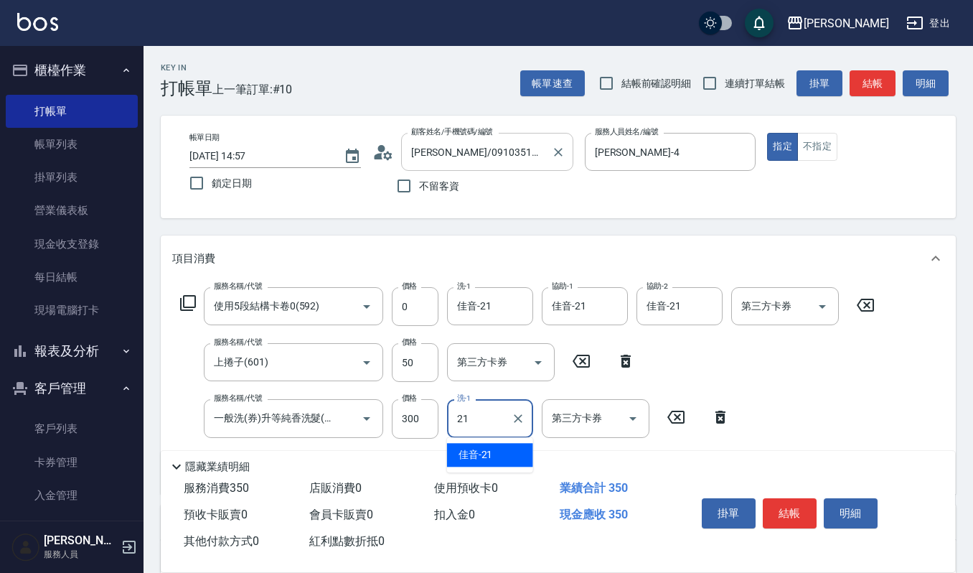
type input "佳音-21"
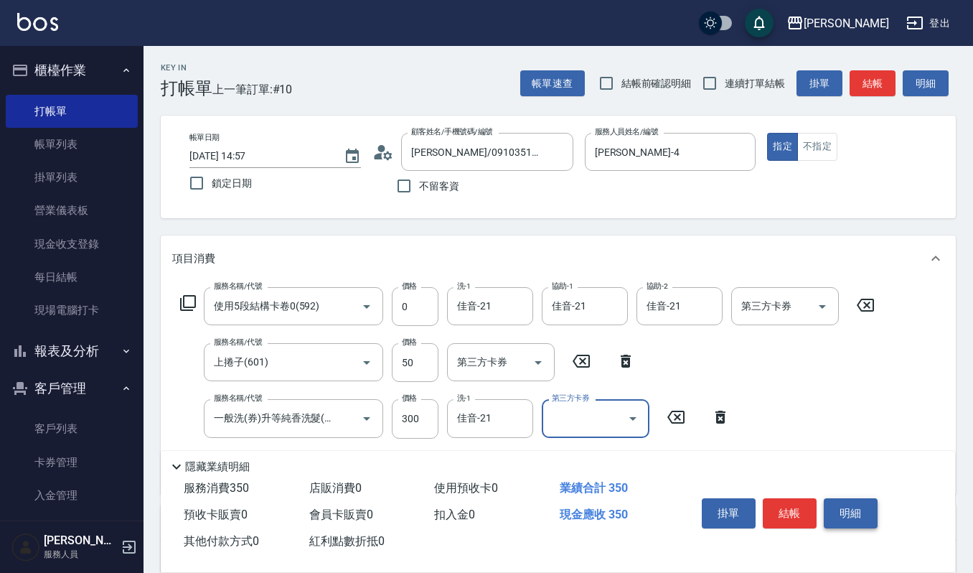
click at [839, 503] on button "明細" at bounding box center [851, 513] width 54 height 30
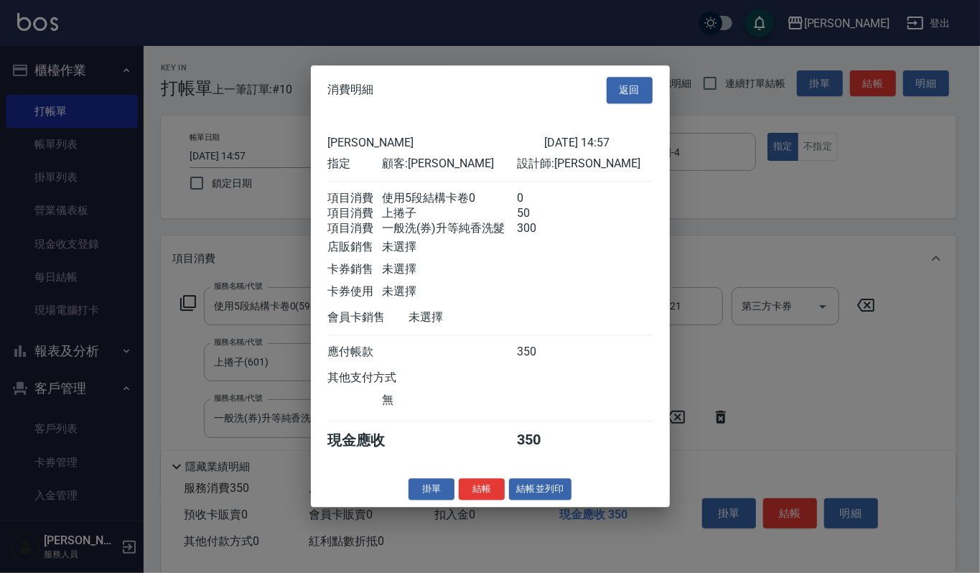
click at [558, 497] on button "結帳並列印" at bounding box center [540, 489] width 62 height 22
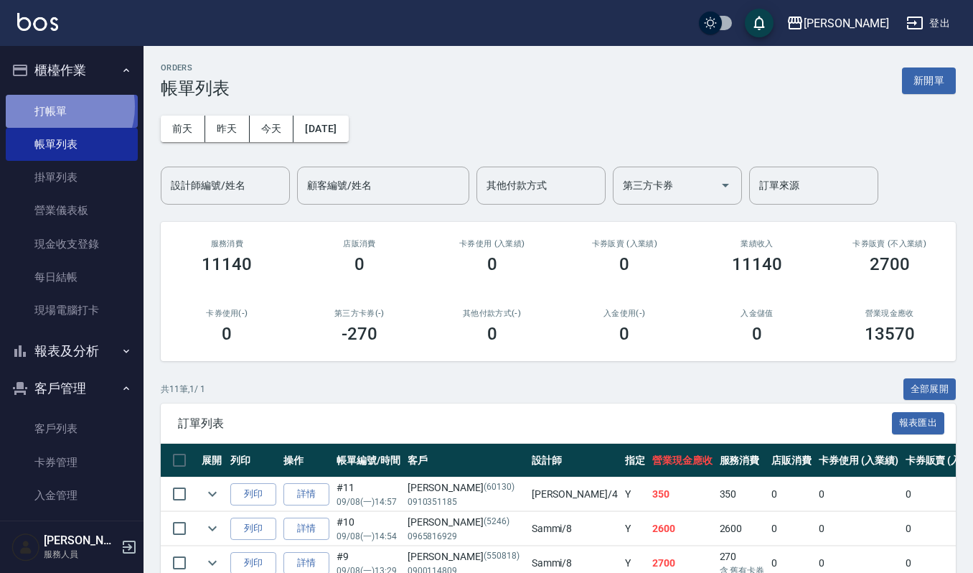
click at [59, 106] on link "打帳單" at bounding box center [72, 111] width 132 height 33
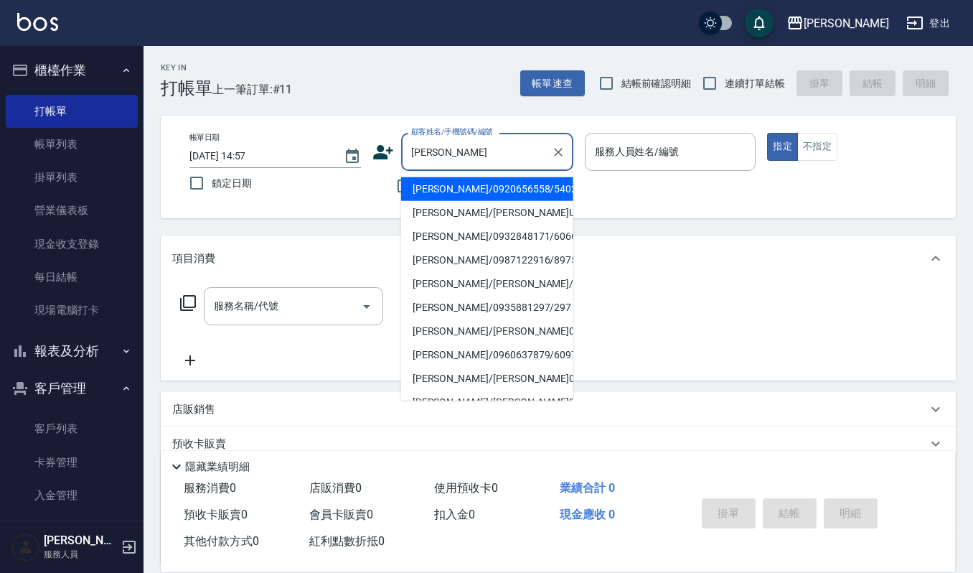
click at [474, 192] on li "[PERSON_NAME]/0920656558/540213" at bounding box center [487, 189] width 172 height 24
type input "[PERSON_NAME]/0920656558/540213"
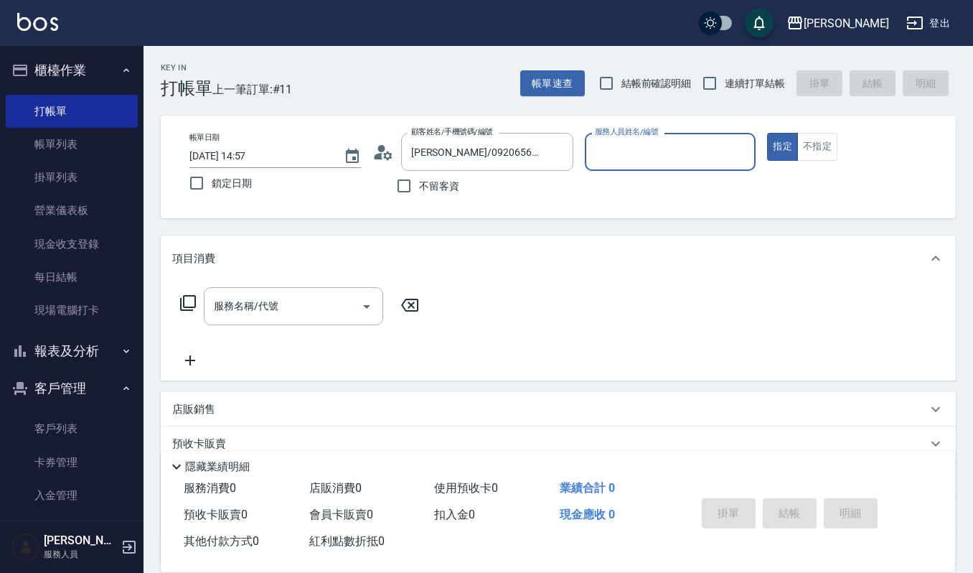
type input "[PERSON_NAME]-4"
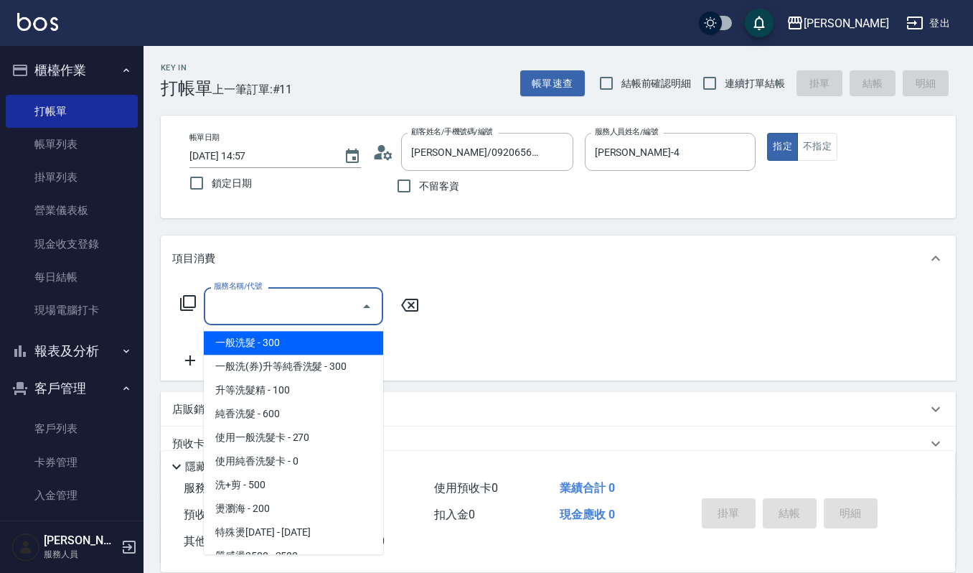
click at [288, 316] on input "服務名稱/代號" at bounding box center [282, 306] width 145 height 25
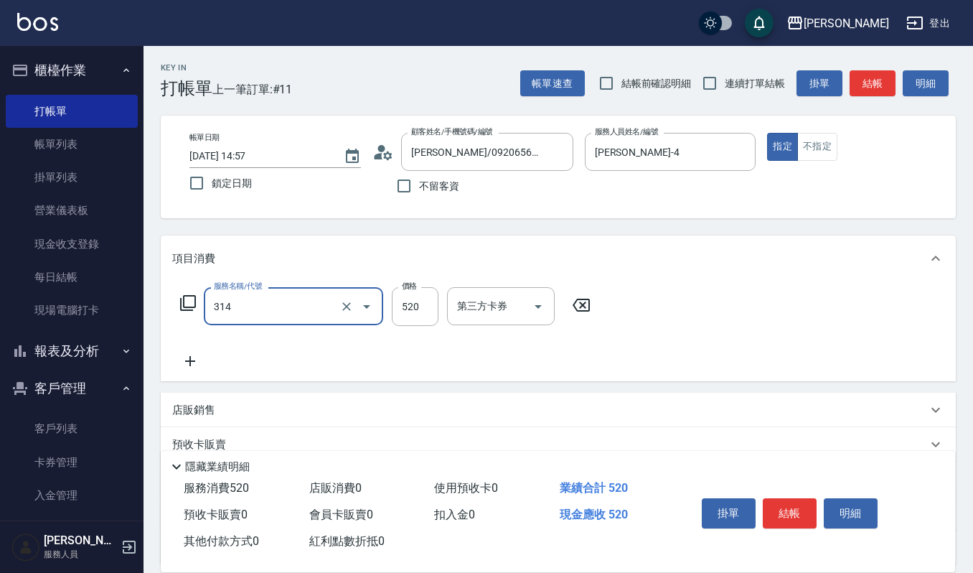
type input "2024剪髮卡(314)"
click at [531, 311] on icon "Open" at bounding box center [538, 306] width 17 height 17
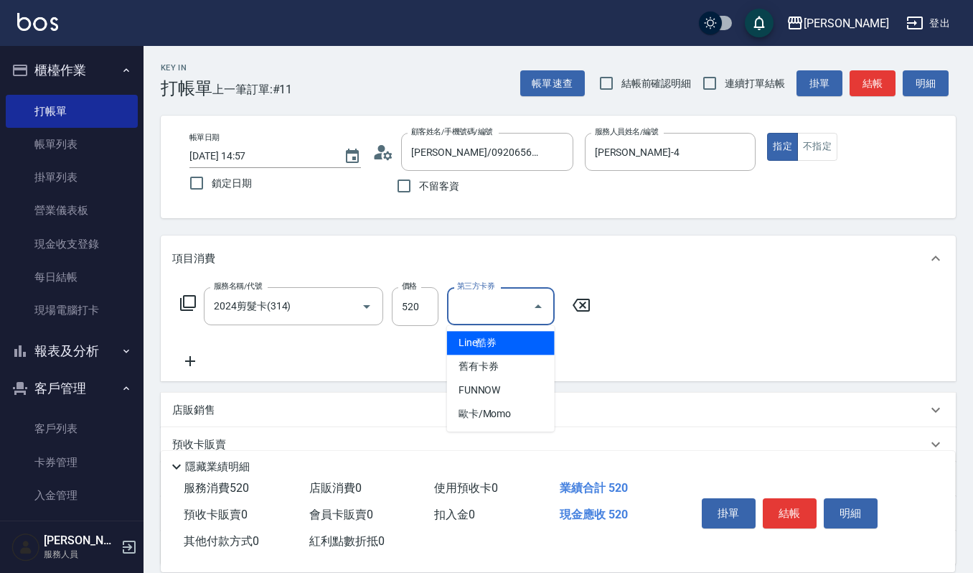
click at [520, 353] on span "Line酷券" at bounding box center [501, 343] width 108 height 24
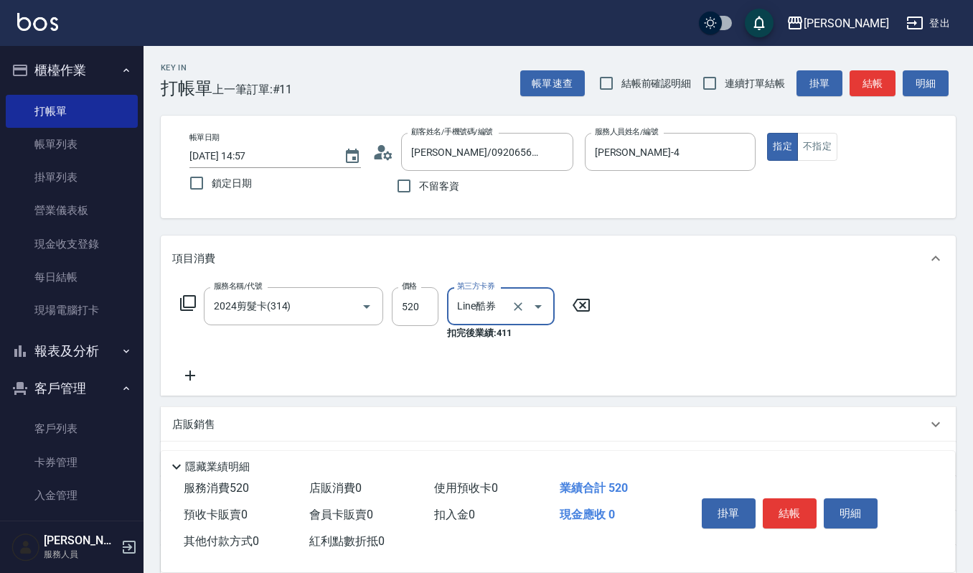
click at [533, 310] on icon "Open" at bounding box center [538, 306] width 17 height 17
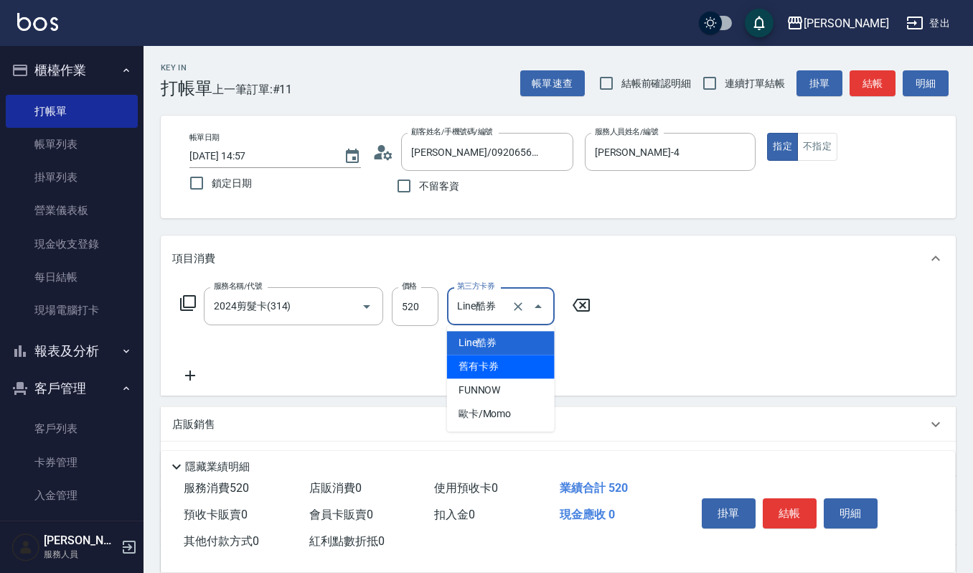
click at [512, 366] on span "舊有卡券" at bounding box center [501, 367] width 108 height 24
type input "舊有卡券"
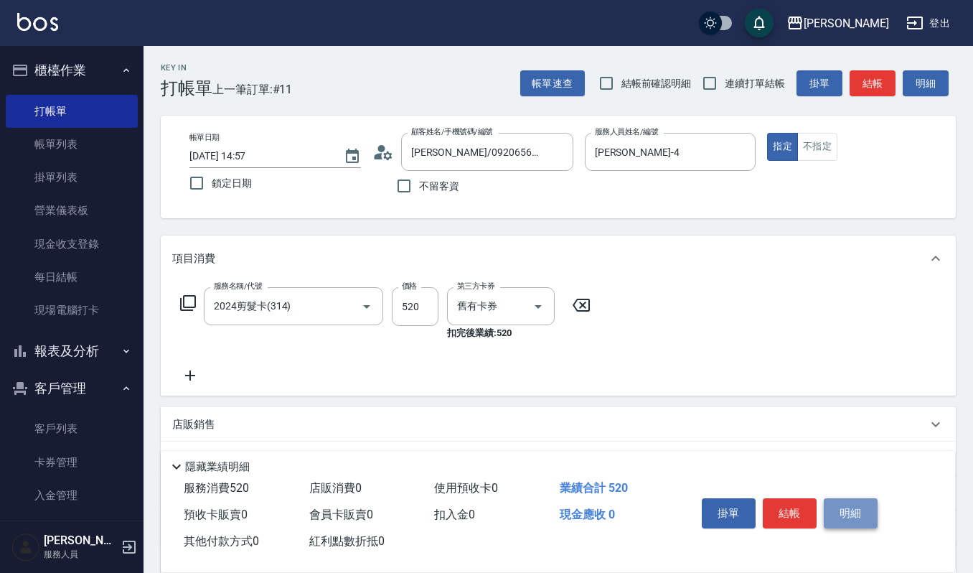
click at [845, 506] on button "明細" at bounding box center [851, 513] width 54 height 30
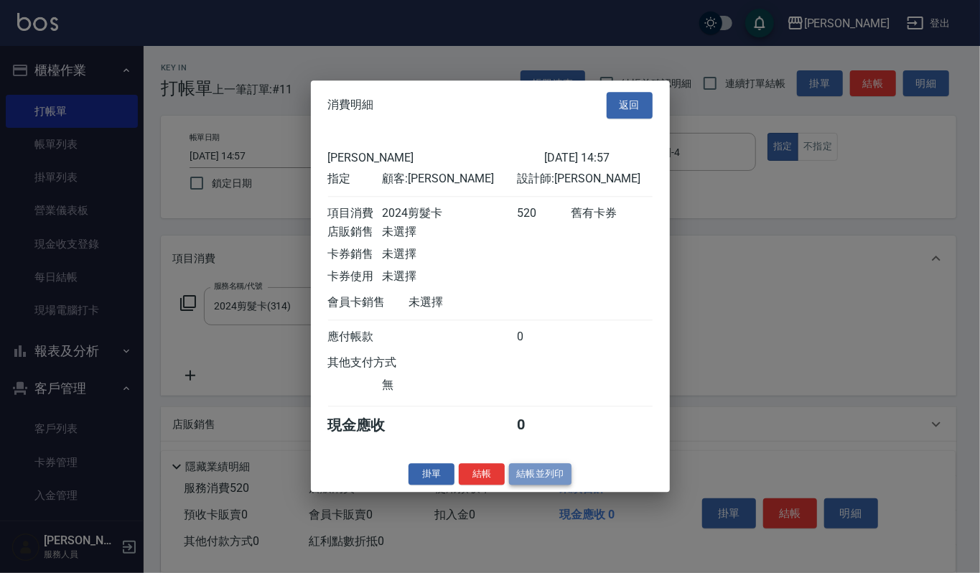
click at [537, 477] on button "結帳並列印" at bounding box center [540, 474] width 62 height 22
